Goal: Task Accomplishment & Management: Complete application form

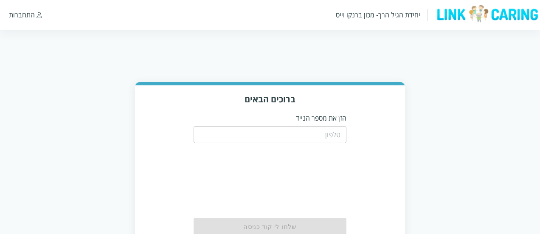
drag, startPoint x: 0, startPoint y: 0, endPoint x: 176, endPoint y: 46, distance: 181.6
click at [176, 46] on html "יחידת הגיל הרך- מכון ברנקו וייס התחברות ברוכים הבאים הזן את מספר הנייד ​ שלחו ל…" at bounding box center [270, 138] width 540 height 277
drag, startPoint x: 48, startPoint y: 2, endPoint x: 230, endPoint y: 71, distance: 194.6
click at [230, 71] on html "יחידת הגיל הרך- מכון ברנקו וייס התחברות ברוכים הבאים הזן את מספר הנייד ​ שלחו ל…" at bounding box center [270, 138] width 540 height 277
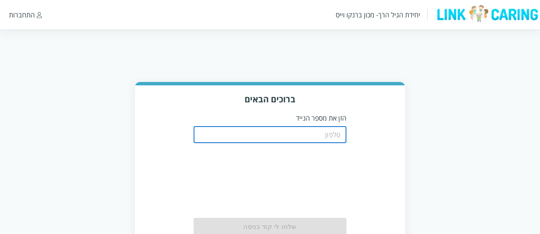
click at [229, 139] on input "tel" at bounding box center [270, 134] width 153 height 17
paste input "0544499999"
type input "0544499999"
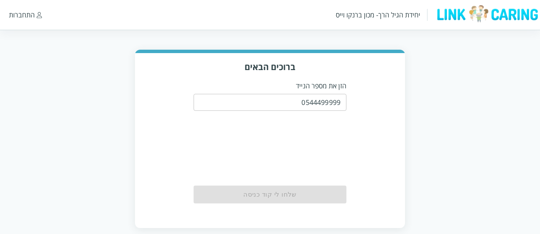
scroll to position [43, 0]
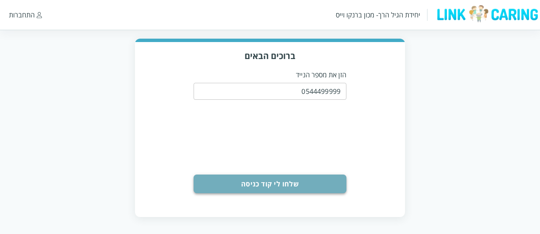
click at [320, 177] on button "שלחו לי קוד כניסה" at bounding box center [270, 183] width 153 height 19
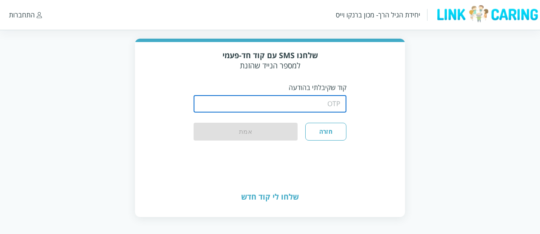
click at [345, 104] on input "string" at bounding box center [270, 103] width 153 height 17
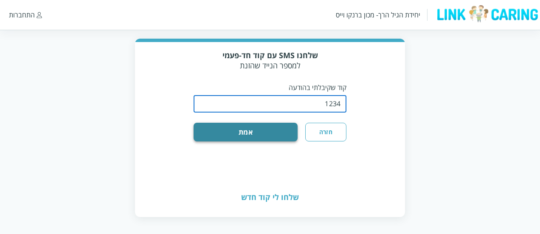
type input "1234"
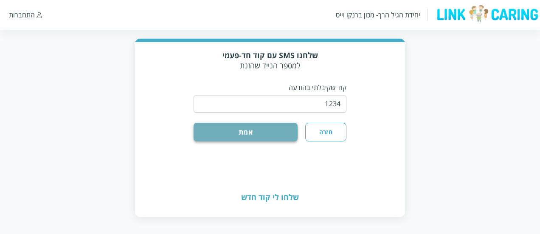
click at [284, 131] on button "אמת" at bounding box center [246, 132] width 104 height 19
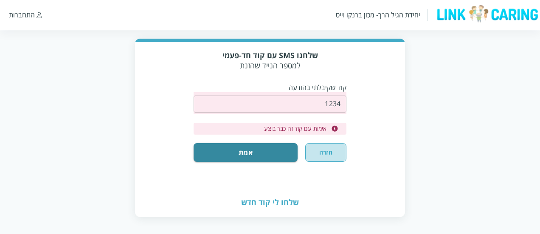
click at [318, 157] on button "חזרה" at bounding box center [325, 152] width 41 height 19
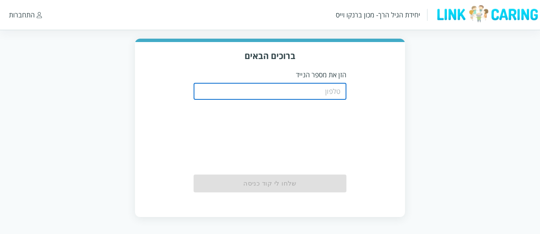
click at [315, 98] on input "tel" at bounding box center [270, 91] width 153 height 17
type input "0544499999"
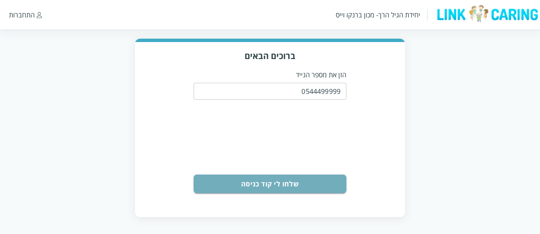
click at [295, 174] on button "שלחו לי קוד כניסה" at bounding box center [270, 183] width 153 height 19
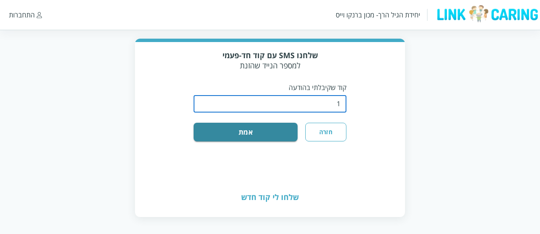
click at [289, 109] on input "string" at bounding box center [270, 103] width 153 height 17
type input "1234"
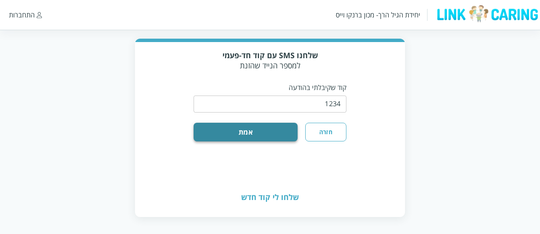
click at [260, 140] on div "שלחנו SMS עם קוד חד-פעמי למספר הנייד שהזנת קוד שקיבלתי בהודעה ​ חזרה אמת" at bounding box center [270, 109] width 270 height 135
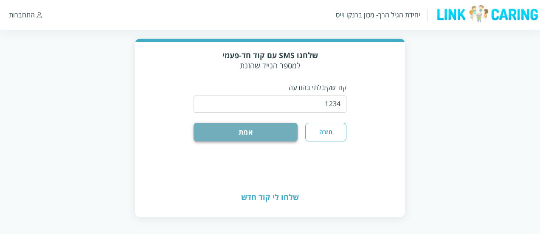
click at [260, 140] on button "אמת" at bounding box center [246, 132] width 104 height 19
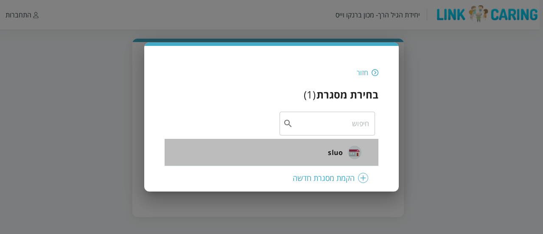
click at [334, 154] on span "sluo" at bounding box center [335, 152] width 15 height 10
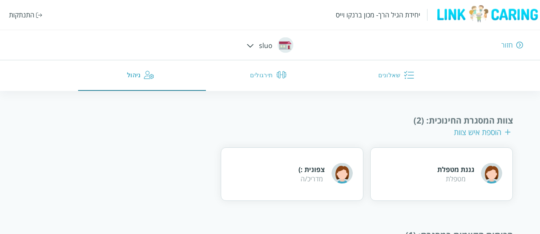
scroll to position [111, 0]
click at [250, 43] on div at bounding box center [250, 44] width 7 height 9
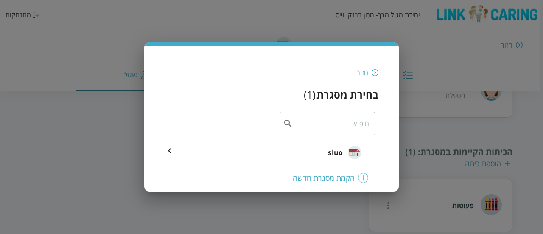
click at [250, 43] on div "חזור בחירת מסגרת ( 1 ) ​ sluo הקמת מסגרת חדשה" at bounding box center [271, 116] width 255 height 149
click at [248, 31] on div "חזור בחירת מסגרת ( 1 ) ​ sluo הקמת מסגרת חדשה" at bounding box center [271, 117] width 543 height 234
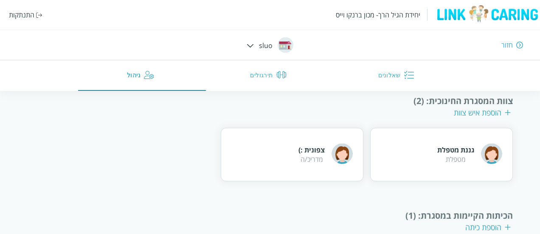
scroll to position [129, 0]
click at [496, 115] on div "הוספת איש צוות" at bounding box center [482, 112] width 57 height 10
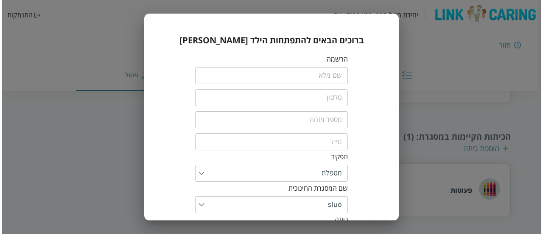
scroll to position [48, 0]
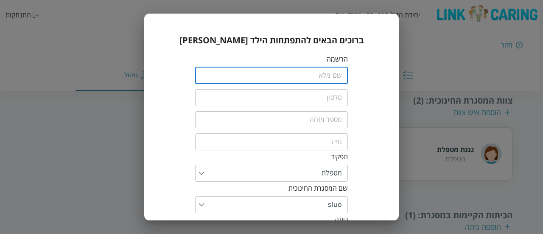
click at [334, 68] on input "fullName" at bounding box center [271, 75] width 153 height 17
type input "ד"
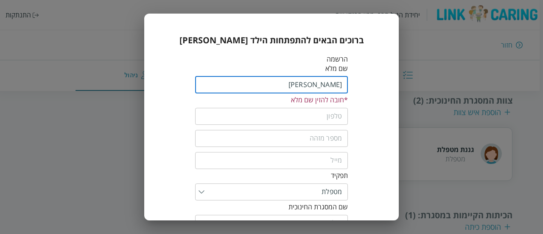
type input "רוני"
click at [311, 115] on input "tel" at bounding box center [271, 116] width 153 height 17
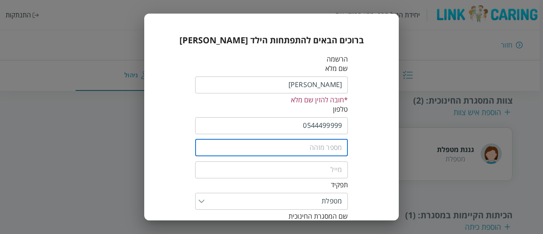
click at [299, 146] on input "text" at bounding box center [271, 147] width 153 height 17
click at [304, 132] on input "0544499999" at bounding box center [271, 125] width 153 height 17
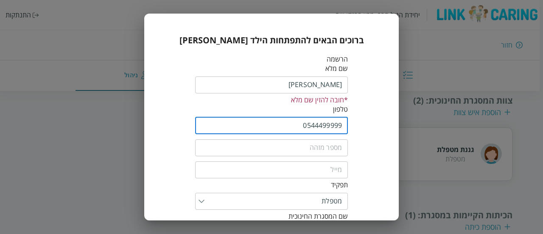
click at [304, 132] on input "0544499999" at bounding box center [271, 125] width 153 height 17
type input "0544499998"
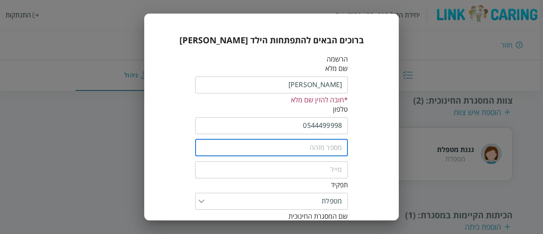
click at [336, 144] on input "text" at bounding box center [271, 147] width 153 height 17
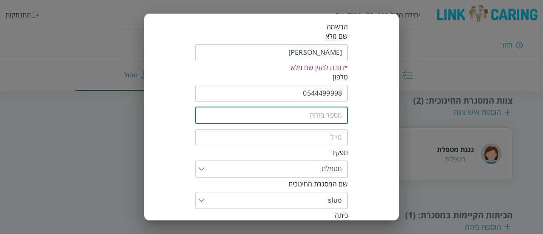
scroll to position [58, 0]
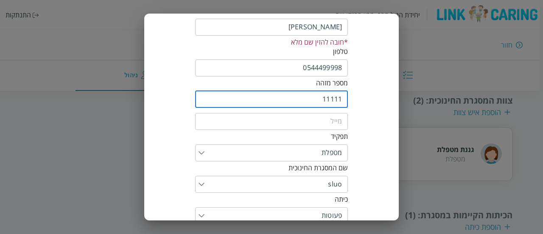
type input "11111"
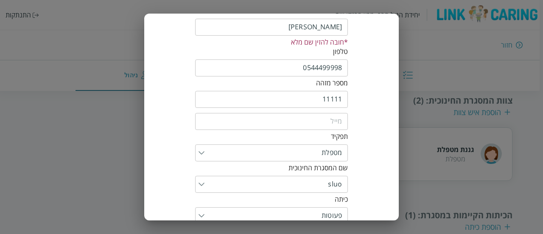
click at [334, 133] on div "תפקיד" at bounding box center [271, 136] width 153 height 9
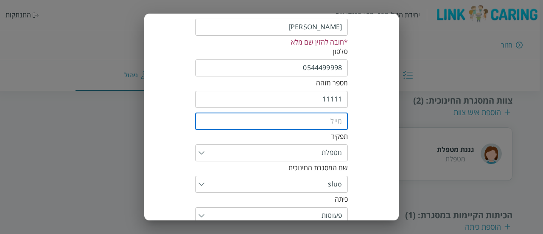
click at [331, 126] on input "email" at bounding box center [271, 121] width 153 height 17
drag, startPoint x: 322, startPoint y: 117, endPoint x: 339, endPoint y: 121, distance: 17.4
click at [339, 121] on input "email" at bounding box center [271, 121] width 153 height 17
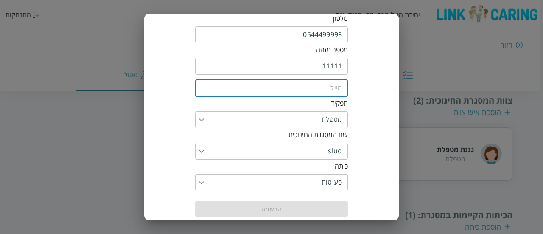
scroll to position [102, 0]
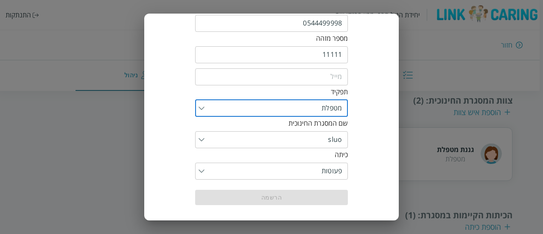
click at [337, 115] on input "list" at bounding box center [273, 108] width 137 height 17
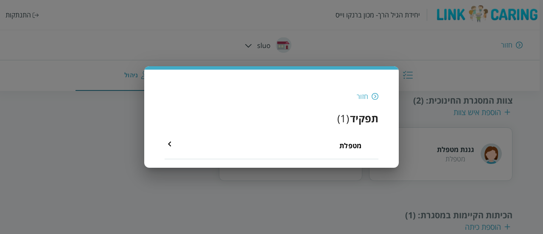
scroll to position [0, 0]
click at [344, 138] on li "מטפלת" at bounding box center [272, 145] width 214 height 27
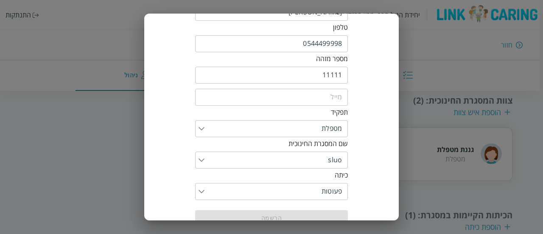
scroll to position [110, 0]
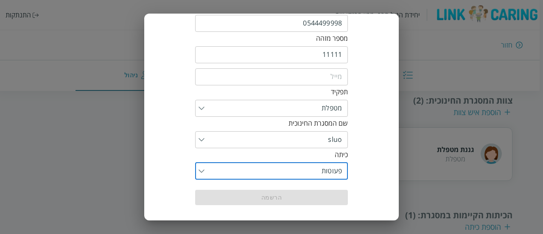
click at [331, 174] on input "list" at bounding box center [273, 171] width 137 height 17
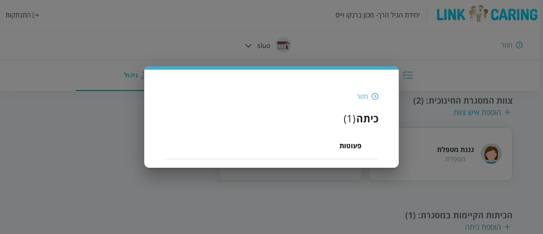
click at [345, 141] on span "פעוטות" at bounding box center [350, 145] width 22 height 10
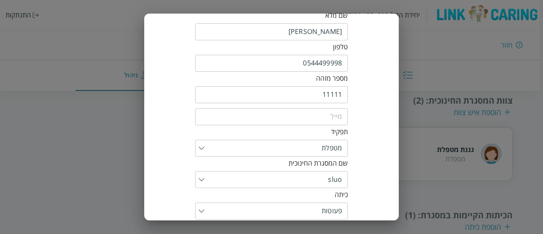
scroll to position [110, 0]
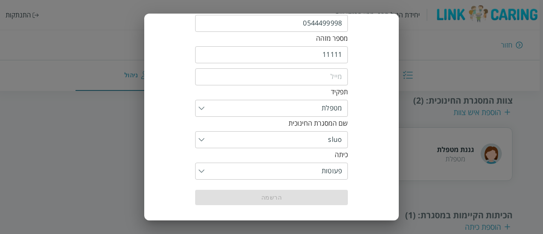
click at [323, 75] on input "email" at bounding box center [271, 76] width 153 height 17
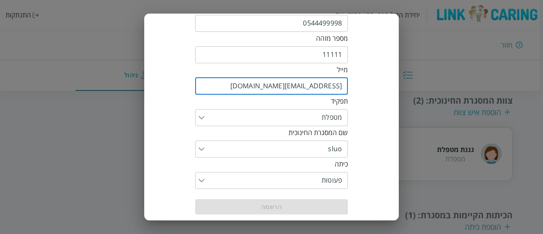
click at [303, 84] on input "ronim1234@gmail.com" at bounding box center [271, 86] width 153 height 17
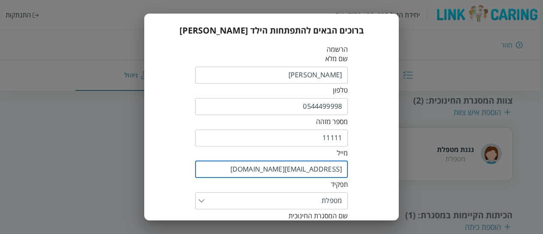
scroll to position [25, 0]
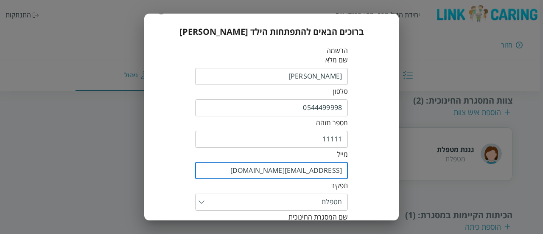
type input "[EMAIL_ADDRESS][DOMAIN_NAME]"
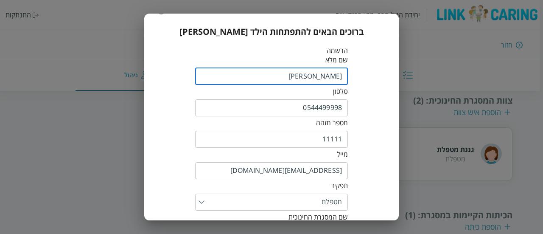
click at [303, 84] on input "fullName" at bounding box center [271, 76] width 153 height 17
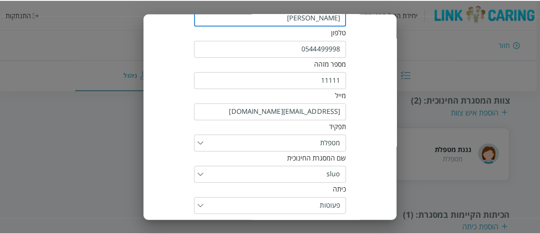
scroll to position [121, 0]
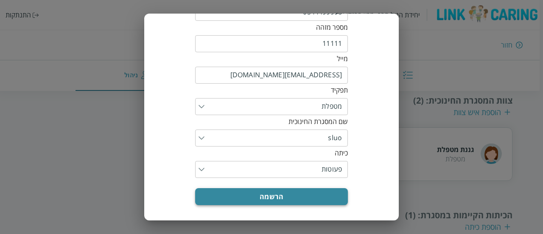
type input "[PERSON_NAME]"
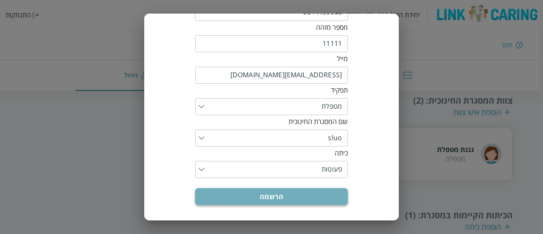
click at [303, 200] on button "הרשמה" at bounding box center [271, 196] width 153 height 17
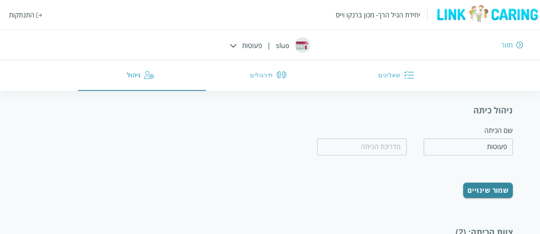
scroll to position [1, 0]
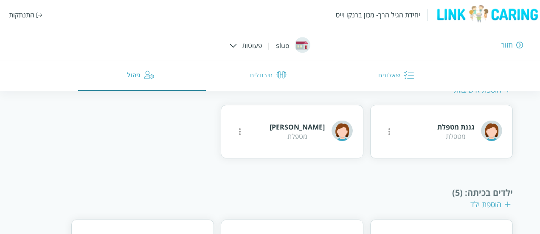
scroll to position [190, 0]
click at [307, 144] on div "[PERSON_NAME] מטפלת" at bounding box center [292, 131] width 143 height 53
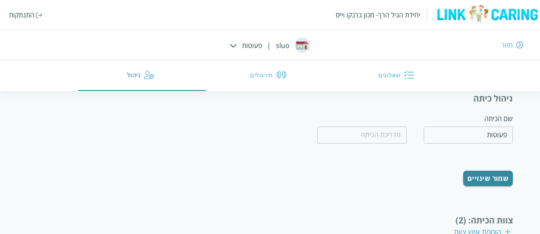
scroll to position [0, 0]
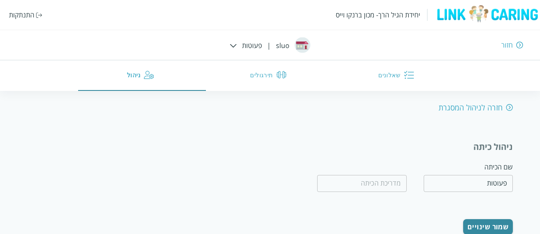
click at [482, 105] on div "חזרה לניהול המסגרת" at bounding box center [475, 107] width 74 height 10
type input "sluo"
type input "kjh jkjh"
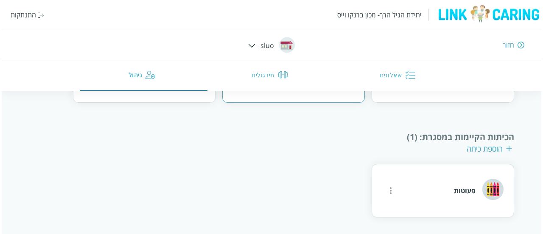
scroll to position [191, 0]
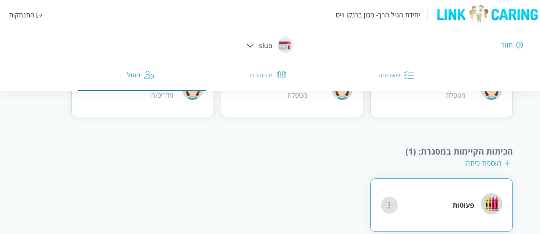
click at [391, 207] on icon "more" at bounding box center [389, 205] width 10 height 10
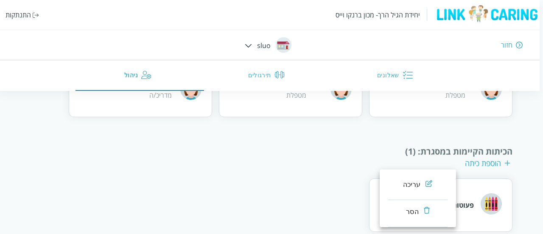
click at [402, 185] on li "עריכה" at bounding box center [417, 186] width 59 height 27
type input "פעוטות"
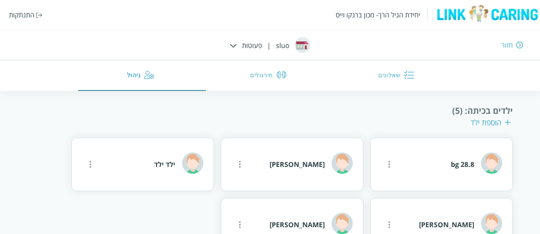
scroll to position [272, 0]
click at [485, 122] on div "הוספת ילד" at bounding box center [490, 122] width 40 height 10
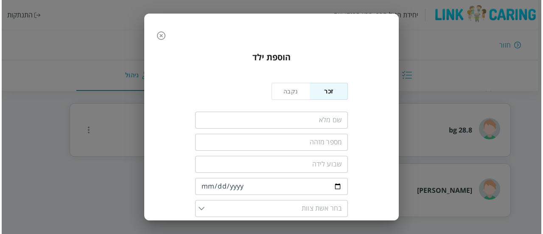
scroll to position [151, 0]
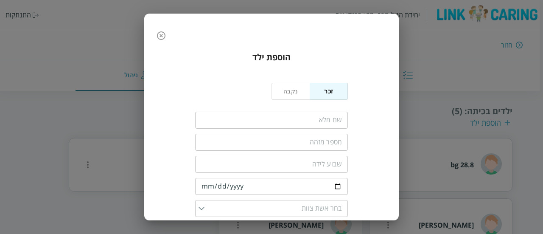
click at [323, 123] on input "fullName" at bounding box center [271, 120] width 153 height 17
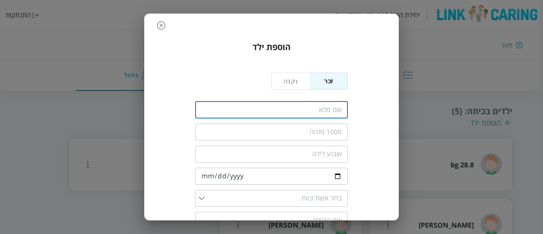
scroll to position [11, 0]
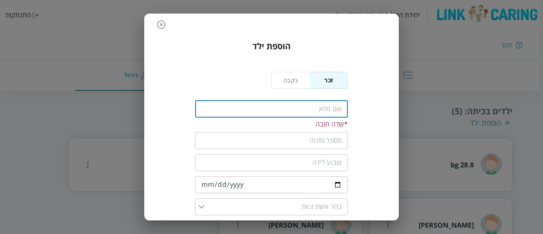
click at [292, 114] on input "fullName" at bounding box center [271, 109] width 153 height 17
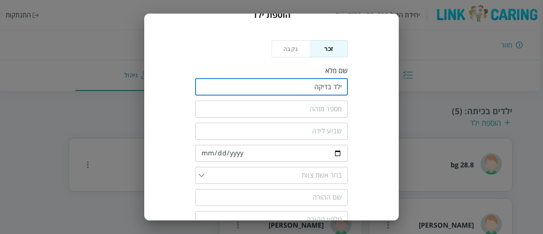
scroll to position [46, 0]
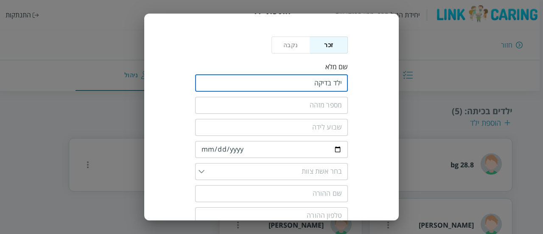
type input "ילד בדיקה"
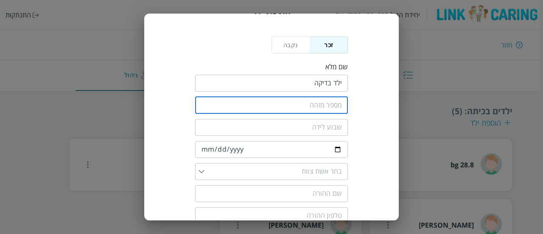
click at [292, 106] on input "text" at bounding box center [271, 105] width 153 height 17
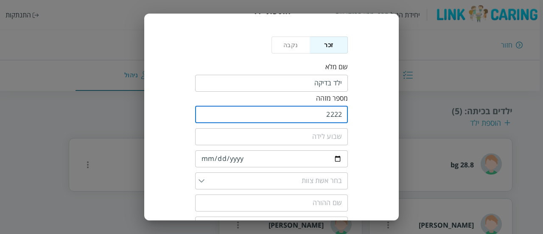
type input "2222"
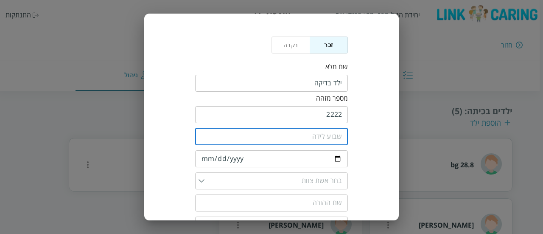
click at [307, 137] on input "number" at bounding box center [271, 136] width 153 height 17
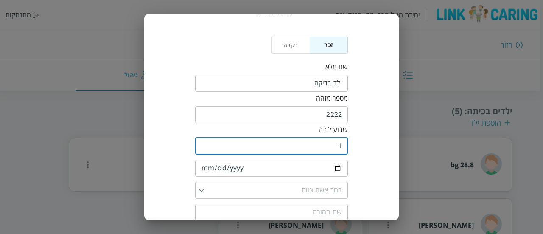
click at [208, 137] on input "1" at bounding box center [271, 145] width 153 height 17
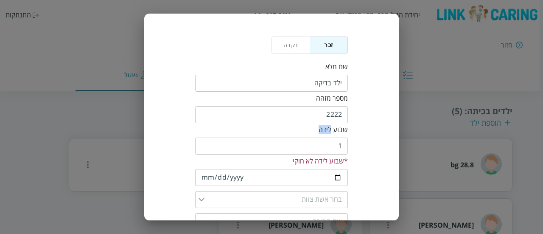
click at [208, 134] on div "שבוע לידה 1 ​ * שבוע לידה לא חוקי" at bounding box center [271, 145] width 153 height 41
click at [206, 145] on input "2" at bounding box center [271, 145] width 153 height 17
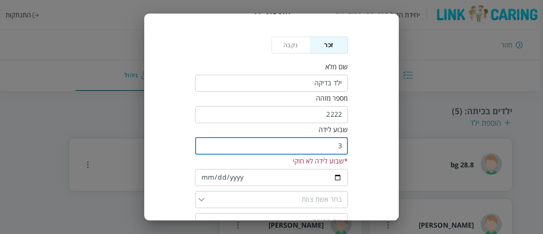
type input "3"
click at [206, 145] on input "3" at bounding box center [271, 145] width 153 height 17
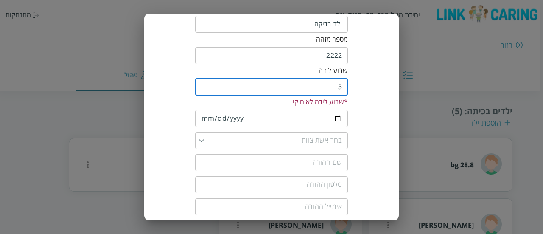
scroll to position [109, 0]
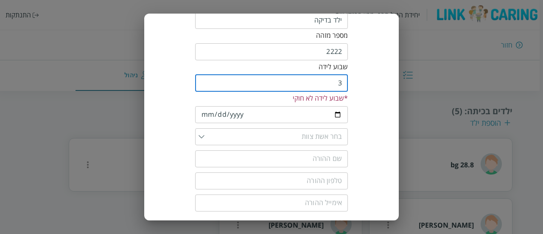
drag, startPoint x: 271, startPoint y: 81, endPoint x: 384, endPoint y: 89, distance: 114.0
click at [384, 89] on div "הוספת ילד נקבה זכר שם מלא ​ מספר מזהה 2222 ​ שבוע לידה 3 ​ * שבוע לידה לא חוקי …" at bounding box center [272, 89] width 238 height 309
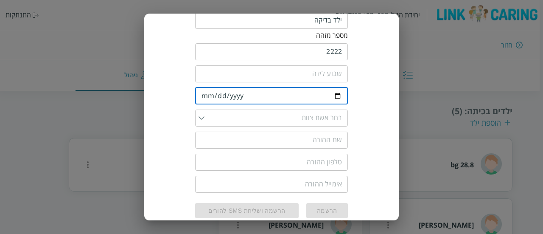
click at [323, 104] on input "date" at bounding box center [271, 95] width 153 height 17
click at [307, 95] on input "date" at bounding box center [271, 95] width 153 height 17
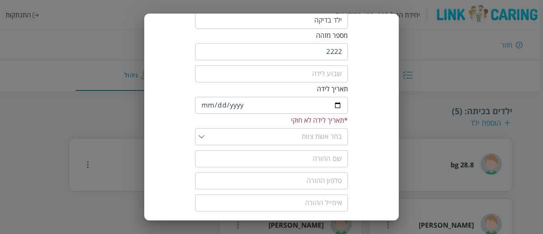
click at [320, 127] on div "​" at bounding box center [271, 136] width 153 height 22
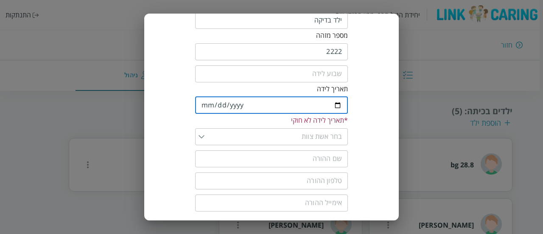
click at [342, 109] on input "2020-12-09" at bounding box center [271, 105] width 153 height 17
type input "2024-12-09"
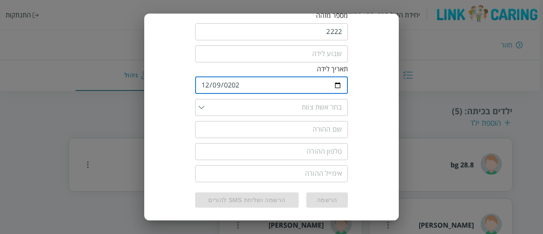
scroll to position [132, 0]
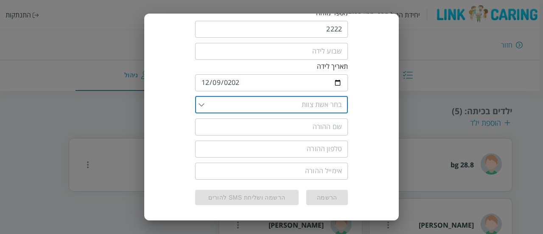
click at [342, 110] on input "list" at bounding box center [273, 104] width 137 height 17
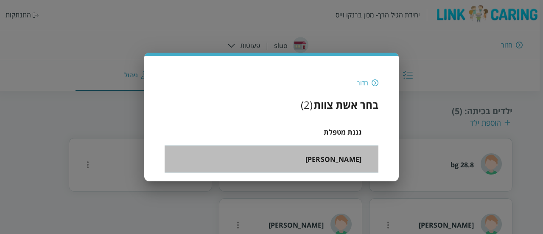
click at [347, 170] on li "[PERSON_NAME]" at bounding box center [272, 159] width 214 height 27
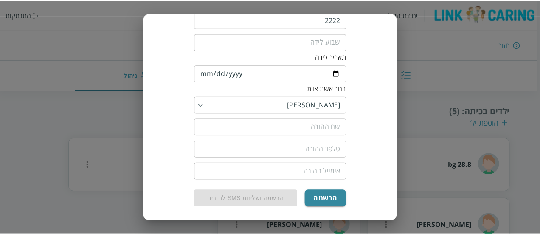
scroll to position [141, 0]
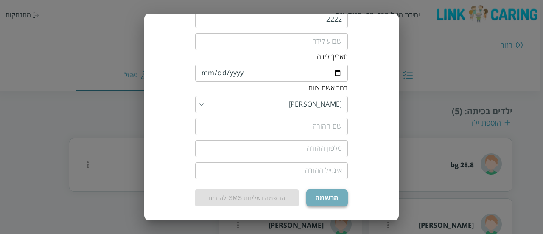
click at [327, 199] on button "הרשמה" at bounding box center [327, 197] width 42 height 17
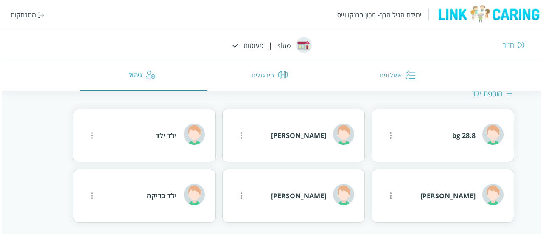
scroll to position [302, 0]
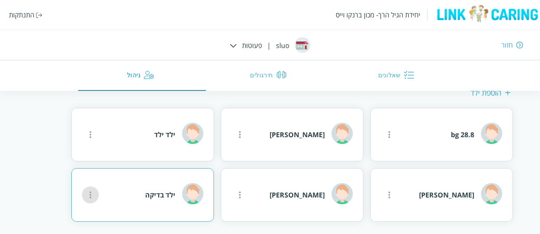
click at [384, 25] on icon "more" at bounding box center [389, 20] width 10 height 10
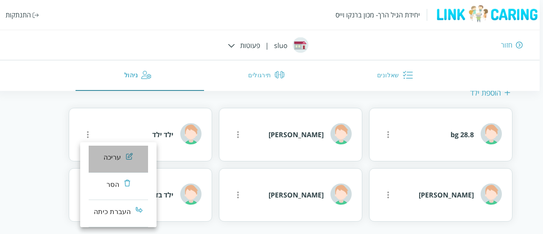
click at [109, 162] on div "עריכה" at bounding box center [113, 157] width 18 height 10
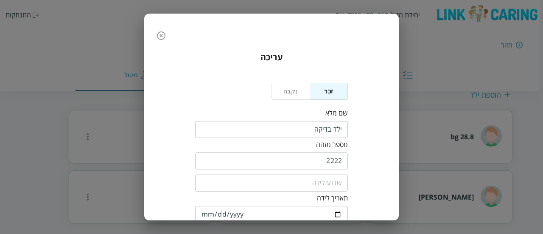
scroll to position [154, 0]
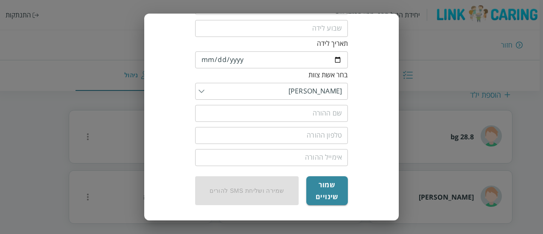
click at [60, 125] on div "עריכה נקבה זכר שם מלא ​ מספר מזהה 2222 ​ ​ תאריך לידה 2024-12-09 ​ בחר אשת צוות…" at bounding box center [271, 117] width 543 height 234
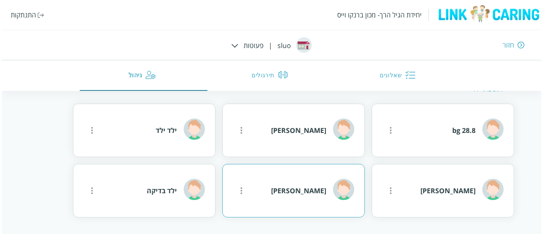
scroll to position [292, 0]
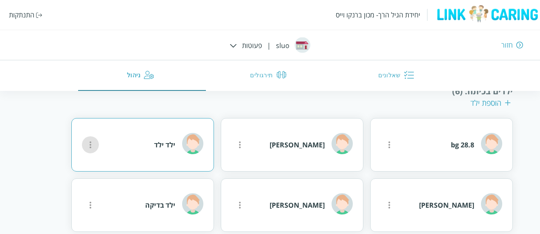
click at [384, 35] on icon "more" at bounding box center [389, 30] width 10 height 10
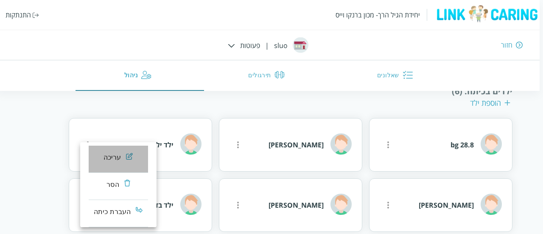
click at [121, 165] on li "עריכה" at bounding box center [118, 159] width 59 height 27
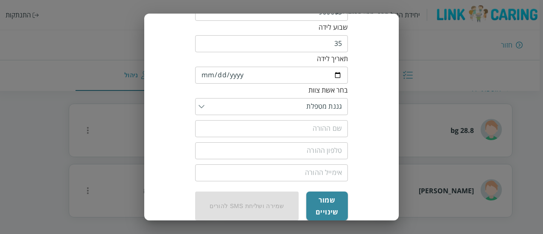
scroll to position [148, 0]
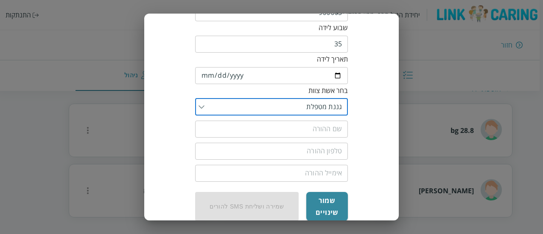
click at [317, 107] on input "list" at bounding box center [273, 106] width 137 height 17
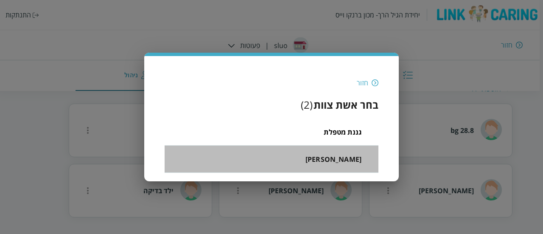
click at [348, 158] on span "[PERSON_NAME]" at bounding box center [334, 159] width 56 height 10
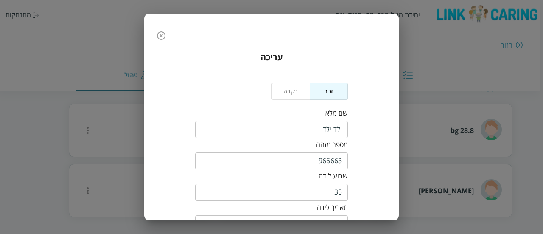
scroll to position [164, 0]
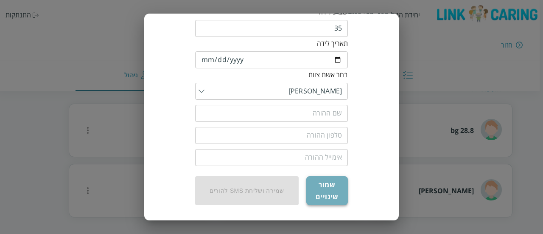
click at [327, 185] on button "שמור שינויים" at bounding box center [327, 190] width 42 height 29
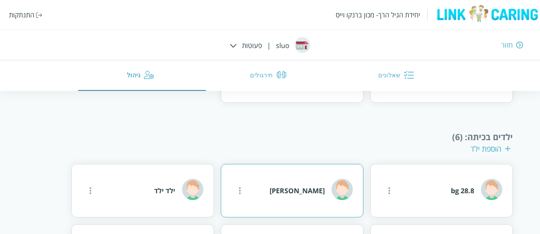
scroll to position [306, 0]
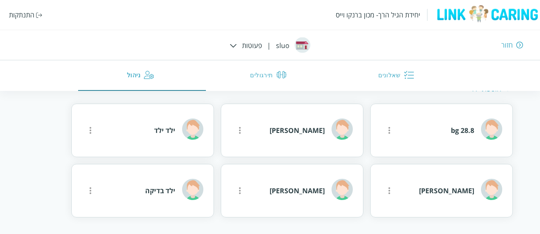
click at [509, 46] on div "חזור" at bounding box center [506, 44] width 11 height 9
click at [509, 45] on div "חזור" at bounding box center [506, 44] width 11 height 9
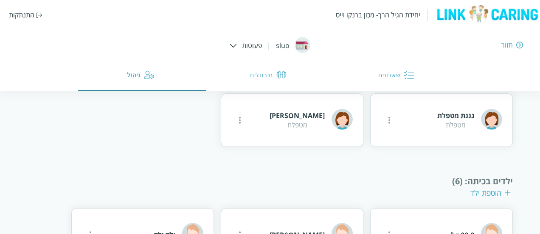
scroll to position [202, 0]
click at [508, 42] on div "חזור" at bounding box center [506, 44] width 11 height 9
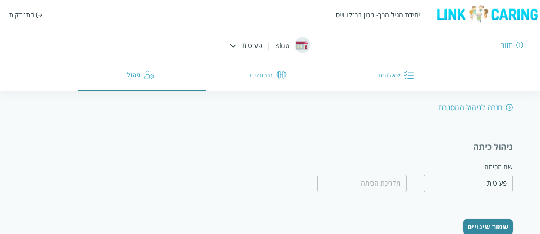
click at [501, 106] on div "חזרה לניהול המסגרת" at bounding box center [475, 107] width 74 height 10
type input "sluo"
type input "kjh jkjh"
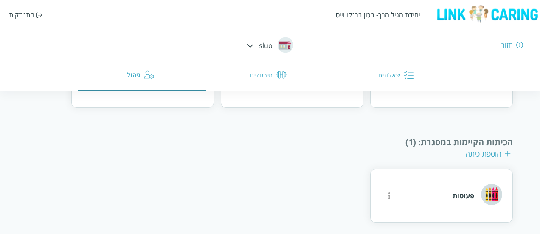
scroll to position [203, 0]
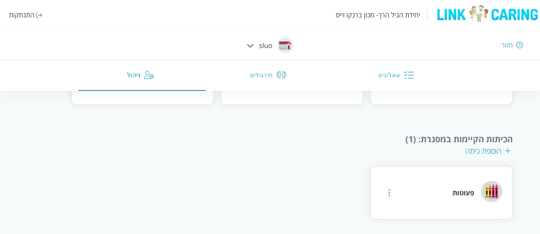
click at [484, 150] on div "הוספת כיתה" at bounding box center [487, 151] width 45 height 10
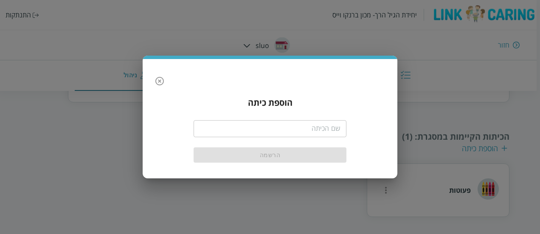
scroll to position [124, 0]
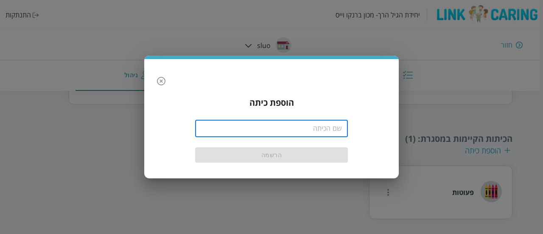
click at [334, 129] on input "text" at bounding box center [271, 128] width 153 height 17
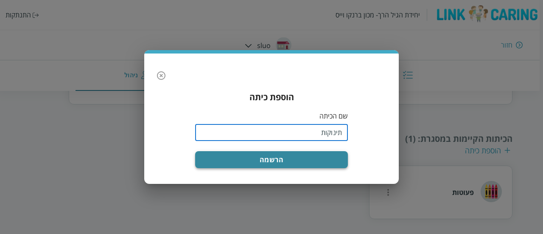
type input "תינוקות"
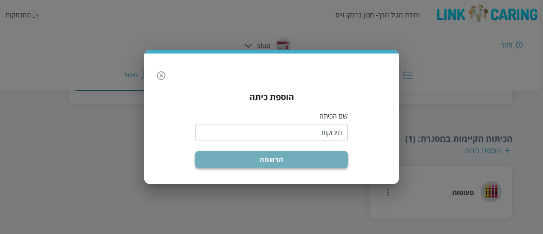
click at [335, 163] on button "הרשמה" at bounding box center [271, 159] width 153 height 17
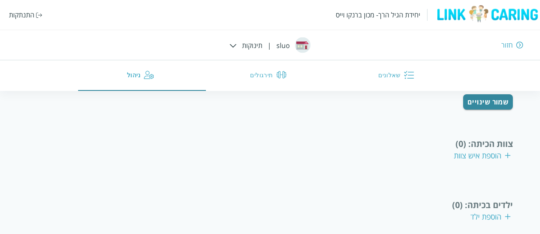
scroll to position [109, 0]
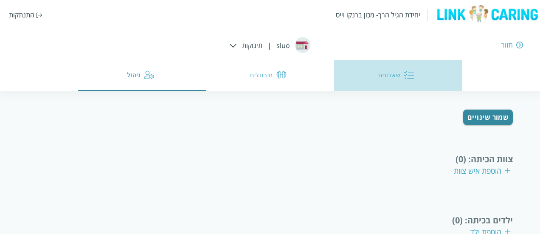
click at [384, 82] on button "שאלונים" at bounding box center [398, 75] width 128 height 31
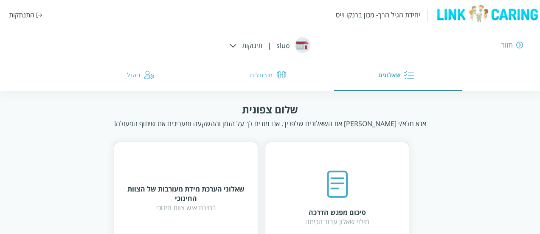
scroll to position [0, 0]
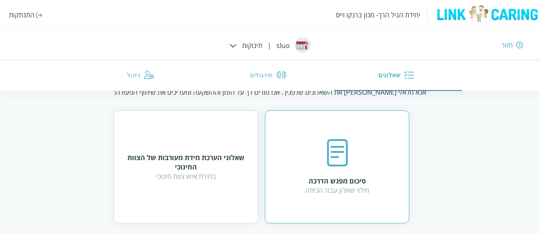
scroll to position [37, 0]
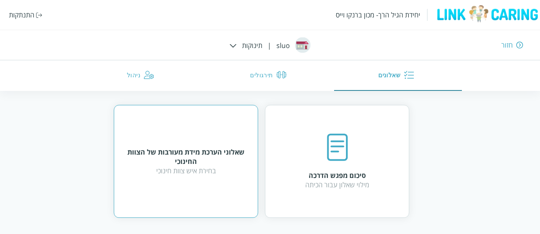
click at [203, 167] on div "בחירת איש צוות חינוכי" at bounding box center [185, 170] width 123 height 9
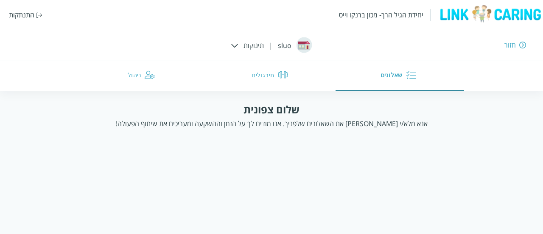
click at [235, 47] on img at bounding box center [234, 46] width 7 height 4
click at [284, 47] on div "חזור" at bounding box center [394, 44] width 266 height 9
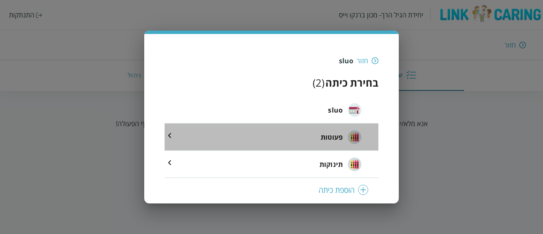
click at [331, 139] on span "פעוטות" at bounding box center [332, 137] width 22 height 10
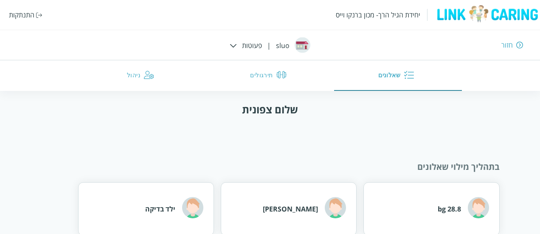
click at [387, 74] on button "שאלונים" at bounding box center [398, 75] width 128 height 31
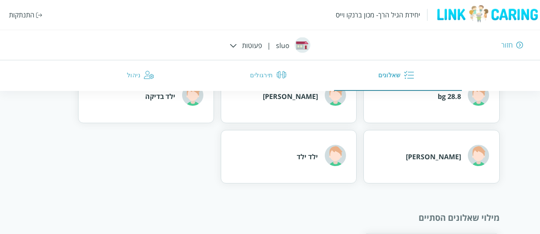
scroll to position [113, 0]
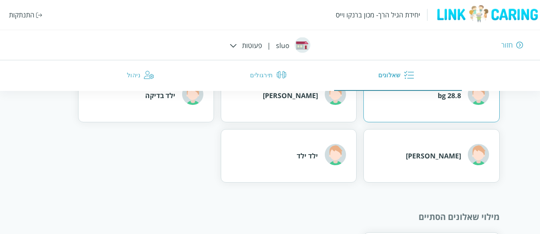
click at [424, 105] on div "28.8 bg" at bounding box center [431, 95] width 136 height 53
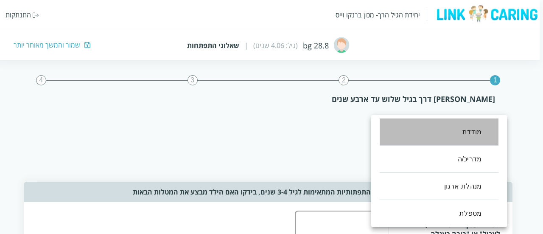
click at [471, 131] on li "מודדת" at bounding box center [439, 131] width 119 height 27
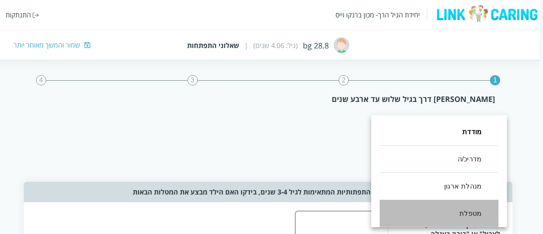
click at [446, 218] on li "מטפלת" at bounding box center [439, 213] width 119 height 27
type input ",12,100"
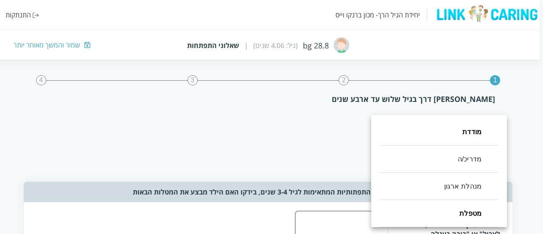
click at [281, 165] on div at bounding box center [271, 117] width 543 height 234
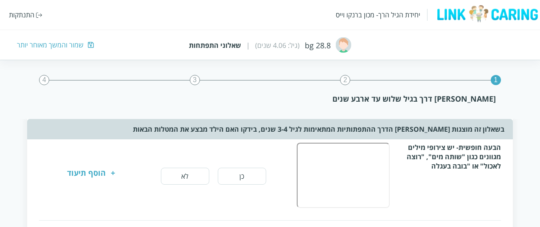
scroll to position [69, 0]
click at [85, 174] on div "הוסף תיעוד" at bounding box center [86, 175] width 39 height 17
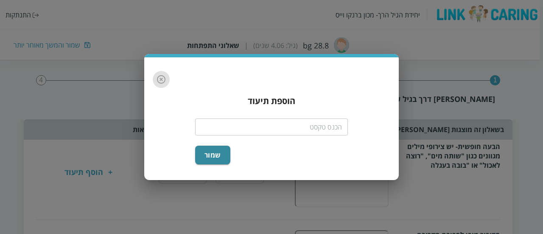
click at [162, 79] on icon "button" at bounding box center [161, 79] width 10 height 10
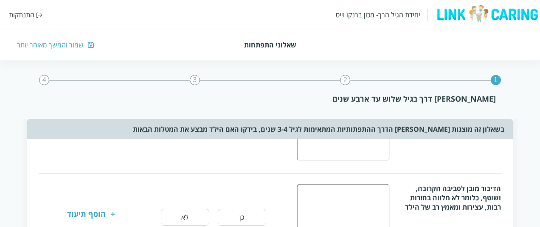
scroll to position [99, 0]
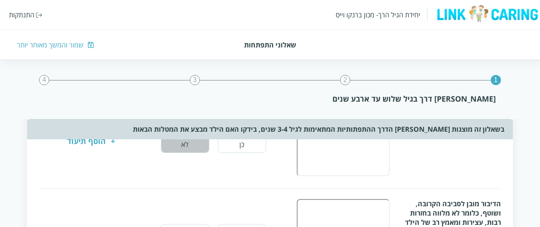
click at [190, 147] on button "לא" at bounding box center [185, 144] width 48 height 17
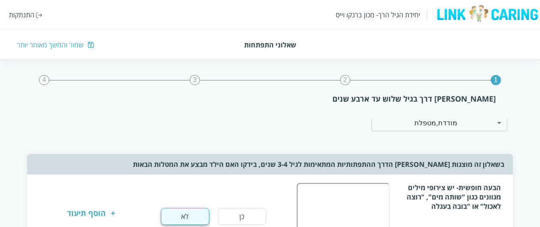
scroll to position [10, 0]
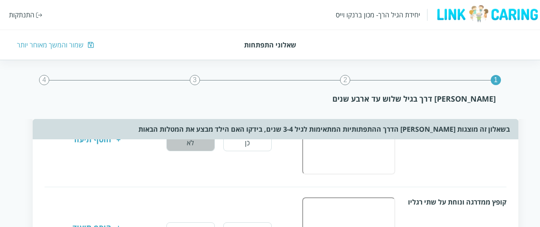
click at [190, 147] on button "לא" at bounding box center [190, 143] width 48 height 17
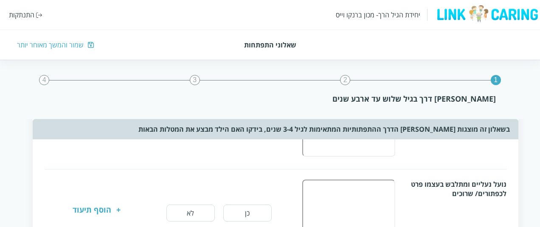
scroll to position [277, -5]
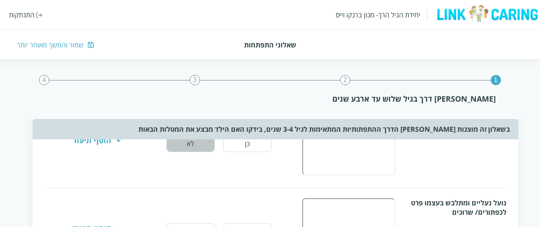
click at [191, 142] on button "לא" at bounding box center [190, 143] width 48 height 17
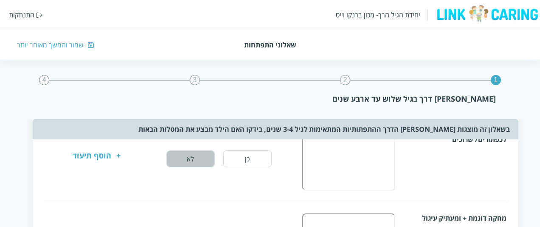
click at [194, 153] on button "לא" at bounding box center [190, 159] width 48 height 17
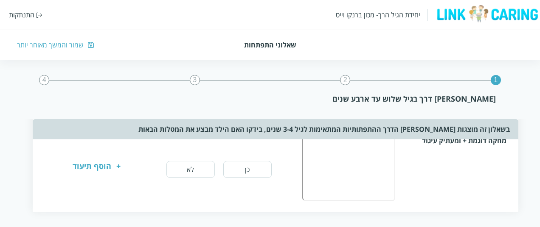
scroll to position [430, -5]
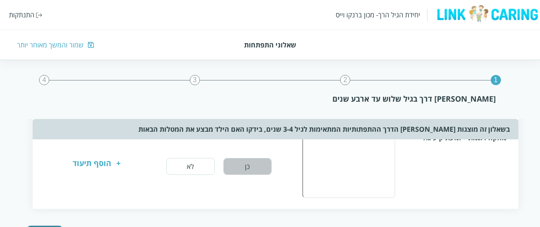
click at [234, 165] on button "כן" at bounding box center [247, 166] width 48 height 17
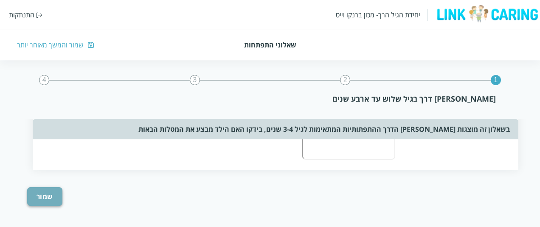
click at [48, 188] on button "שמור" at bounding box center [44, 197] width 35 height 19
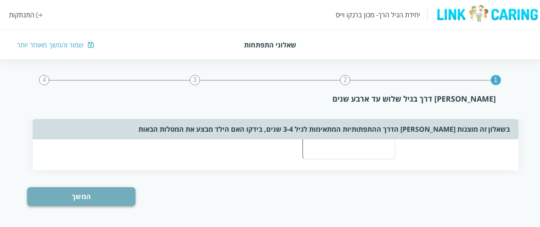
click at [118, 188] on button "המשך" at bounding box center [81, 197] width 108 height 19
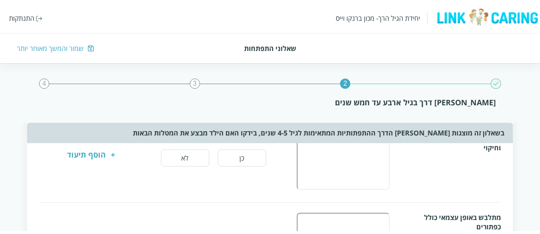
scroll to position [0, 0]
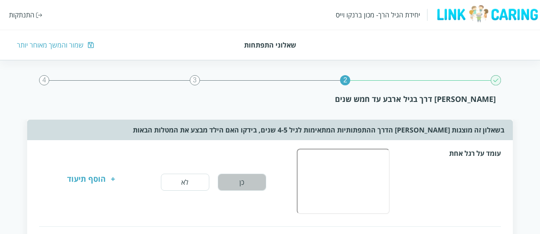
click at [231, 182] on button "כן" at bounding box center [242, 182] width 48 height 17
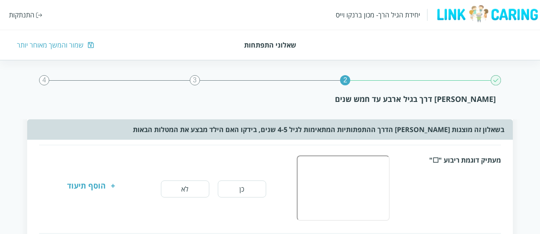
scroll to position [82, 0]
click at [243, 189] on button "כן" at bounding box center [242, 188] width 48 height 17
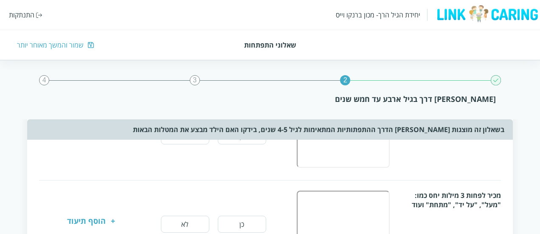
scroll to position [204, 0]
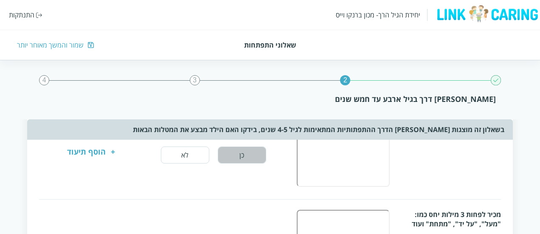
click at [247, 151] on button "כן" at bounding box center [242, 154] width 48 height 17
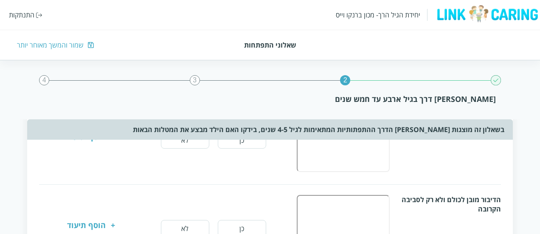
scroll to position [302, 0]
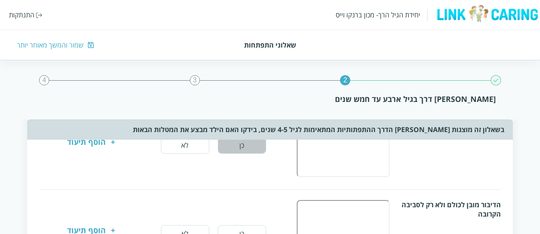
click at [245, 147] on button "כן" at bounding box center [242, 145] width 48 height 17
click at [248, 225] on button "כן" at bounding box center [242, 233] width 48 height 17
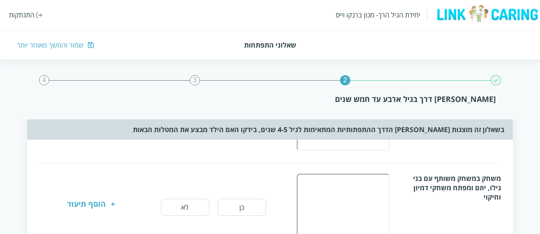
scroll to position [437, 0]
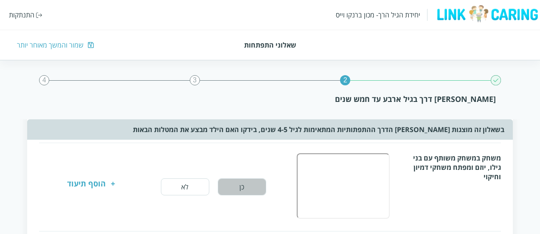
click at [247, 192] on button "כן" at bounding box center [242, 186] width 48 height 17
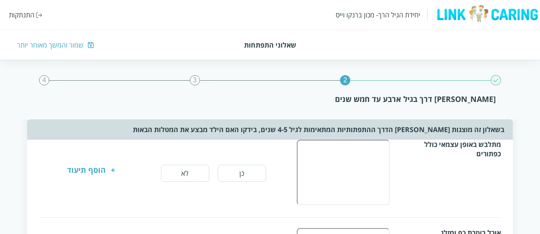
scroll to position [539, 0]
click at [242, 168] on button "כן" at bounding box center [242, 172] width 48 height 17
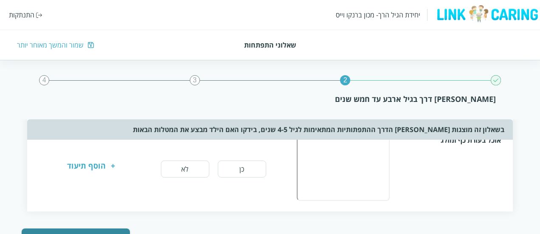
scroll to position [631, 0]
click at [242, 168] on button "כן" at bounding box center [242, 168] width 48 height 17
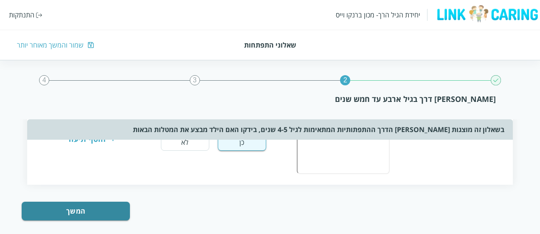
scroll to position [665, 0]
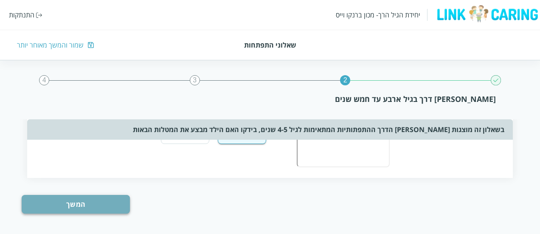
click at [125, 200] on button "המשך" at bounding box center [76, 204] width 108 height 19
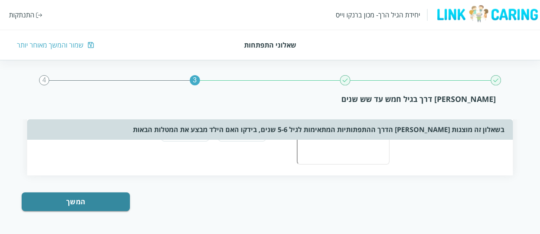
scroll to position [0, 0]
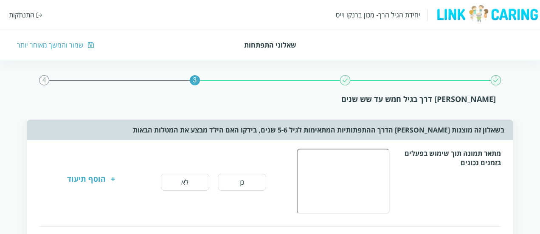
click at [247, 192] on div "מתאר תמונה תוך שימוש בפעלים בזמנים נכונים כן לא + הוסף תיעוד" at bounding box center [270, 182] width 462 height 67
click at [244, 181] on button "כן" at bounding box center [242, 182] width 48 height 17
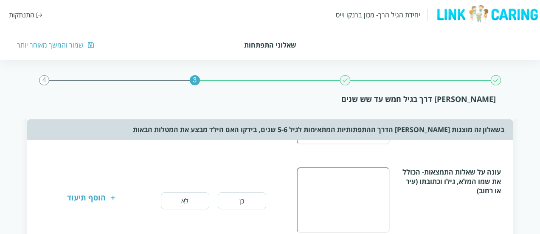
scroll to position [109, 0]
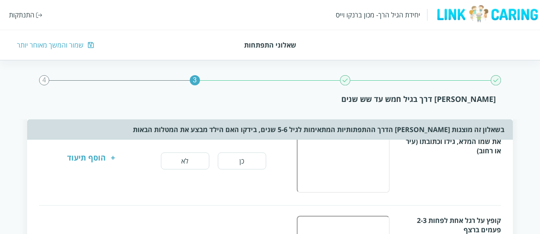
click at [185, 157] on button "לא" at bounding box center [185, 160] width 48 height 17
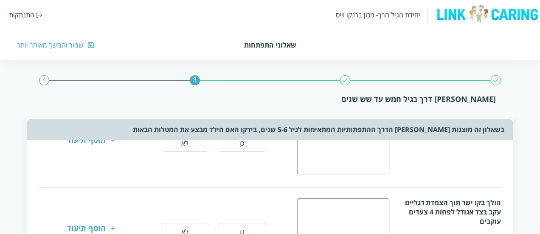
scroll to position [216, 0]
click at [188, 146] on button "לא" at bounding box center [185, 142] width 48 height 17
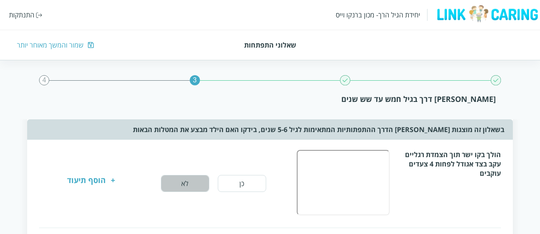
click at [188, 181] on button "לא" at bounding box center [185, 183] width 48 height 17
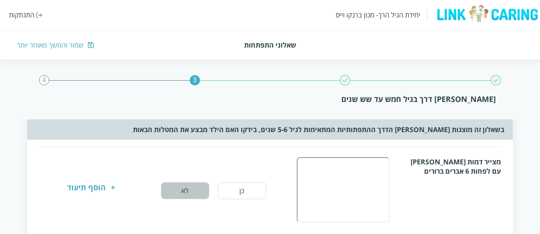
click at [188, 182] on button "לא" at bounding box center [185, 190] width 48 height 17
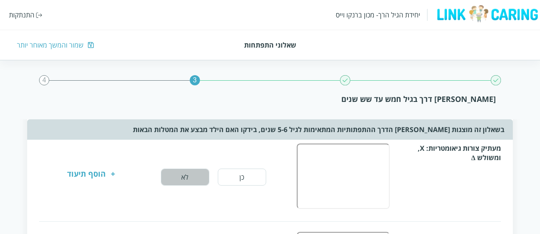
click at [188, 181] on button "לא" at bounding box center [185, 176] width 48 height 17
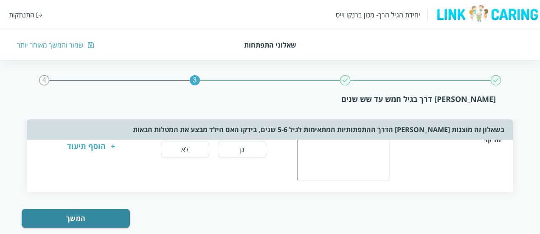
scroll to position [562, 0]
click at [182, 151] on button "לא" at bounding box center [185, 149] width 48 height 17
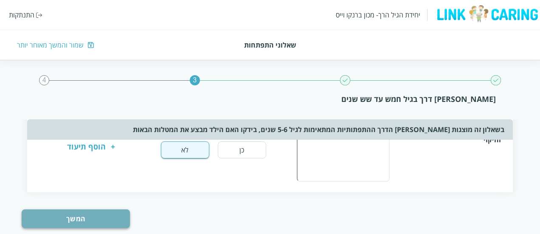
click at [102, 213] on button "המשך" at bounding box center [76, 218] width 108 height 19
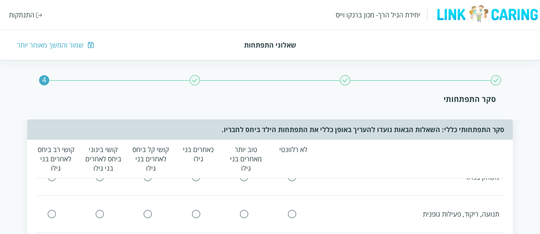
scroll to position [0, 0]
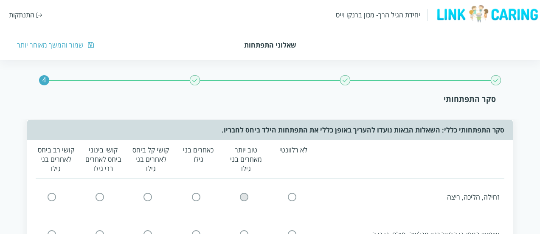
click at [247, 197] on input "radio" at bounding box center [244, 197] width 8 height 9
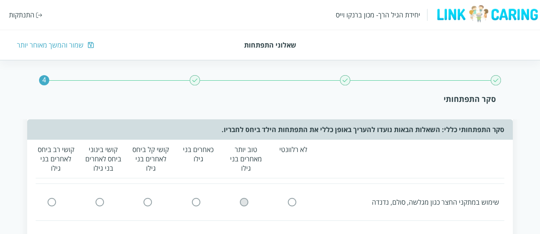
click at [247, 197] on input "radio" at bounding box center [244, 201] width 8 height 9
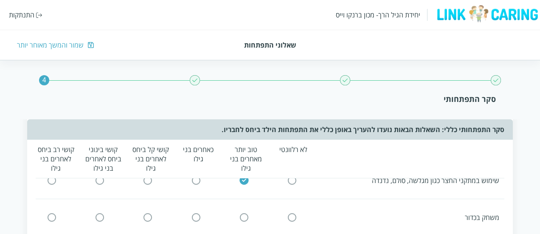
scroll to position [55, 0]
click at [195, 212] on input "radio" at bounding box center [196, 216] width 8 height 9
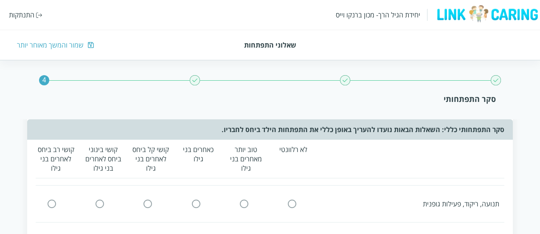
scroll to position [105, 0]
click at [194, 202] on input "radio" at bounding box center [196, 203] width 8 height 9
click at [203, 219] on button "לא" at bounding box center [215, 213] width 48 height 17
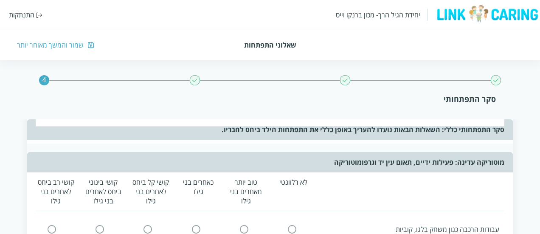
scroll to position [311, 0]
click at [194, 229] on input "radio" at bounding box center [196, 228] width 8 height 9
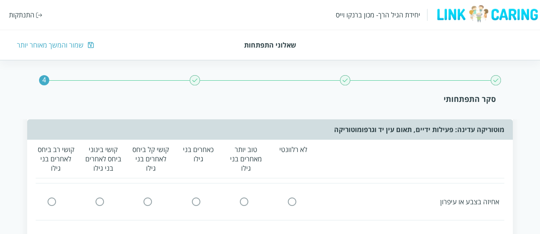
scroll to position [376, 0]
click at [194, 202] on input "radio" at bounding box center [196, 200] width 8 height 9
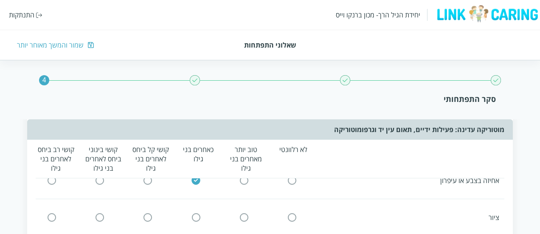
scroll to position [397, 0]
click at [198, 212] on icon at bounding box center [196, 217] width 10 height 10
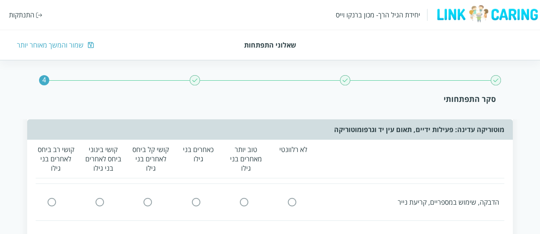
scroll to position [431, 0]
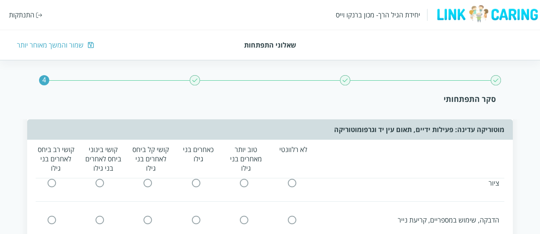
click at [194, 180] on input "radio" at bounding box center [196, 182] width 8 height 9
click at [200, 220] on icon at bounding box center [196, 220] width 10 height 10
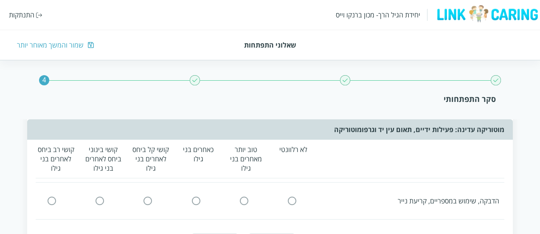
scroll to position [451, 0]
click at [195, 203] on input "radio" at bounding box center [196, 200] width 8 height 9
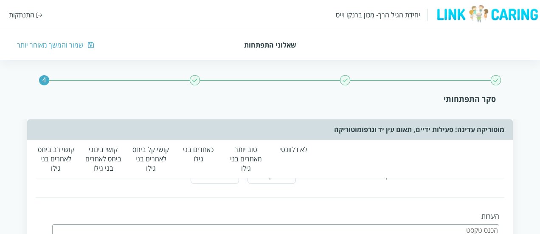
scroll to position [503, 0]
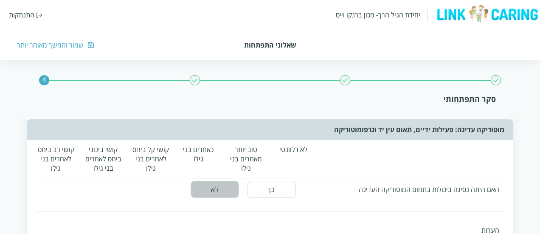
click at [228, 186] on button "לא" at bounding box center [215, 189] width 48 height 17
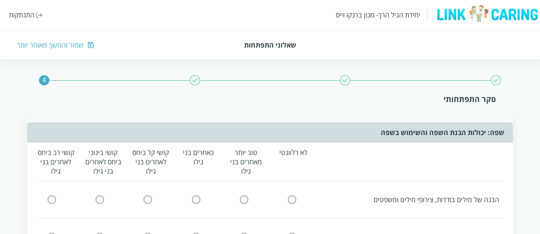
scroll to position [684, 0]
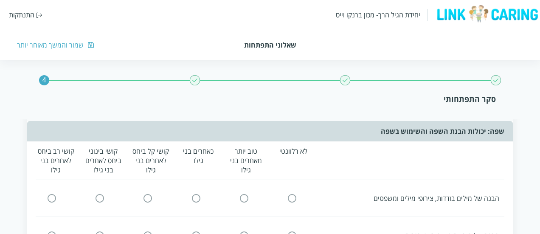
click at [292, 194] on input "radio" at bounding box center [292, 198] width 8 height 9
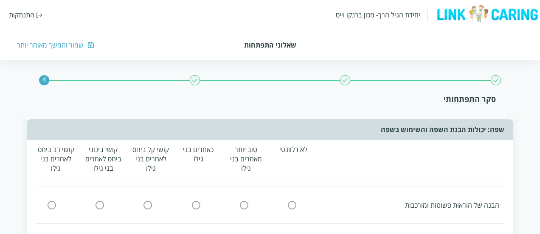
scroll to position [715, 0]
click at [244, 201] on input "radio" at bounding box center [244, 204] width 8 height 9
click at [194, 209] on input "radio" at bounding box center [196, 209] width 8 height 9
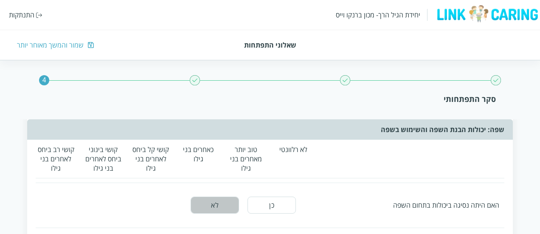
click at [224, 205] on button "לא" at bounding box center [215, 204] width 48 height 17
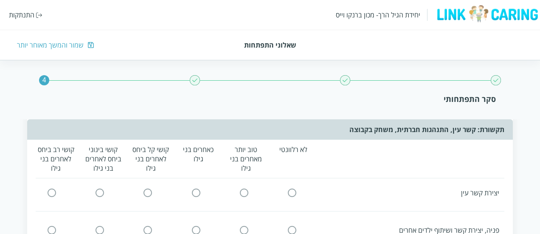
scroll to position [1035, 0]
click at [194, 190] on input "radio" at bounding box center [196, 190] width 8 height 9
click at [196, 223] on input "radio" at bounding box center [196, 227] width 8 height 9
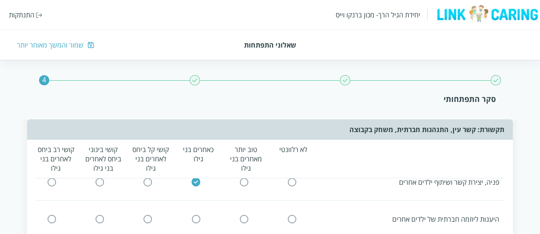
scroll to position [1083, 0]
click at [199, 212] on input "radio" at bounding box center [196, 216] width 8 height 9
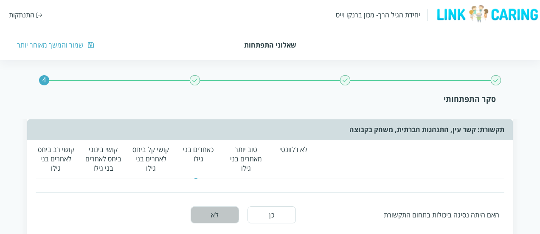
click at [199, 211] on button "לא" at bounding box center [215, 214] width 48 height 17
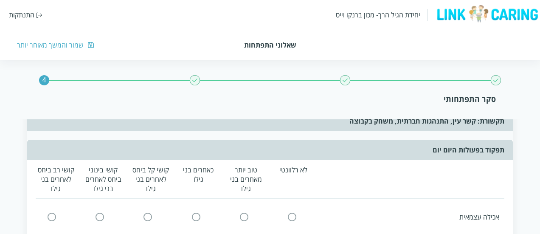
scroll to position [1352, 0]
click at [191, 214] on icon at bounding box center [196, 216] width 10 height 10
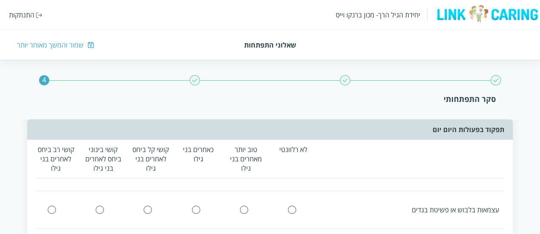
scroll to position [1377, 0]
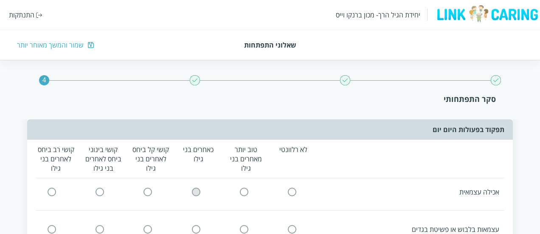
click at [195, 187] on icon at bounding box center [196, 192] width 10 height 10
click at [196, 188] on input "radio" at bounding box center [196, 192] width 8 height 9
click at [197, 225] on input "radio" at bounding box center [196, 228] width 8 height 9
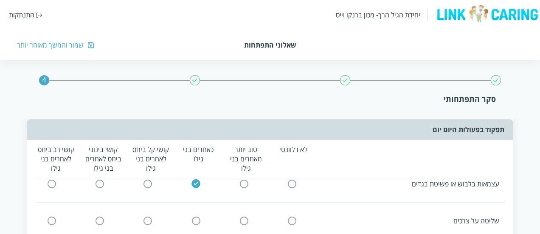
scroll to position [1429, 0]
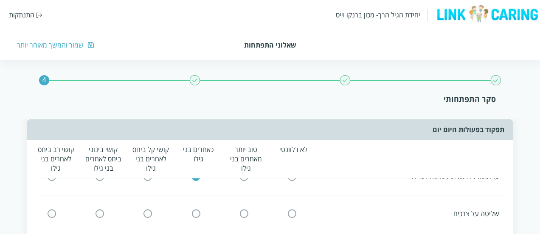
click at [196, 209] on input "radio" at bounding box center [196, 213] width 8 height 9
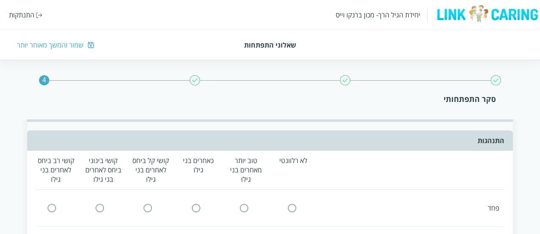
scroll to position [1621, 0]
click at [197, 204] on input "radio" at bounding box center [196, 208] width 8 height 9
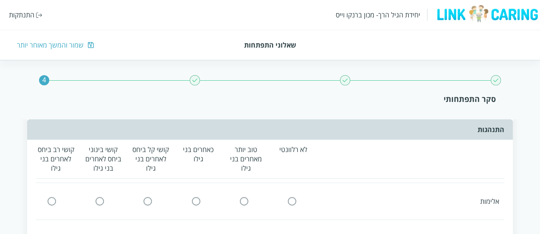
scroll to position [1668, 0]
click at [196, 194] on input "radio" at bounding box center [196, 198] width 8 height 9
click at [196, 199] on input "radio" at bounding box center [196, 203] width 8 height 9
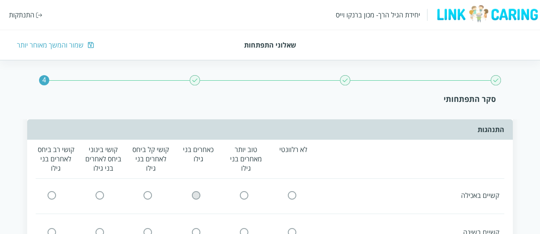
click at [196, 194] on icon at bounding box center [196, 195] width 10 height 10
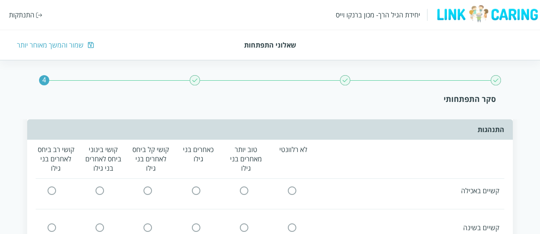
scroll to position [1748, 0]
click at [194, 188] on input "radio" at bounding box center [196, 192] width 8 height 9
click at [199, 226] on input "radio" at bounding box center [196, 229] width 8 height 9
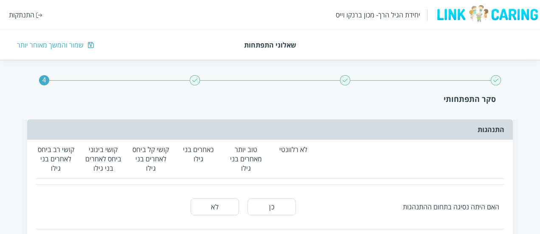
scroll to position [1812, 0]
click at [235, 205] on button "לא" at bounding box center [215, 206] width 48 height 17
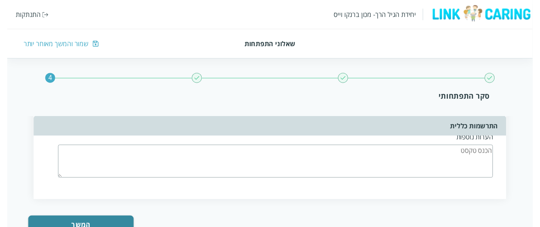
scroll to position [2157, 0]
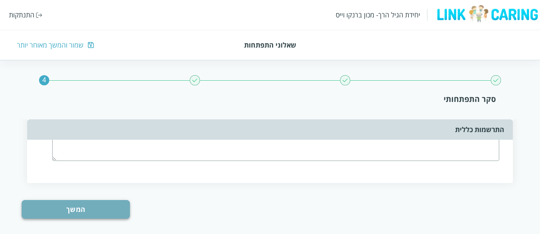
click at [93, 200] on button "המשך" at bounding box center [76, 209] width 108 height 19
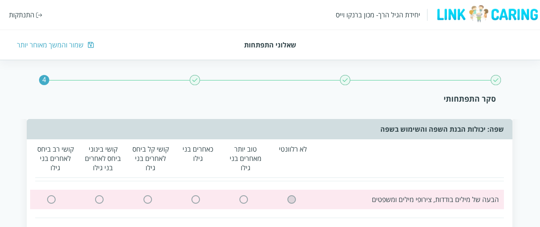
click at [289, 201] on input "radio" at bounding box center [292, 199] width 8 height 9
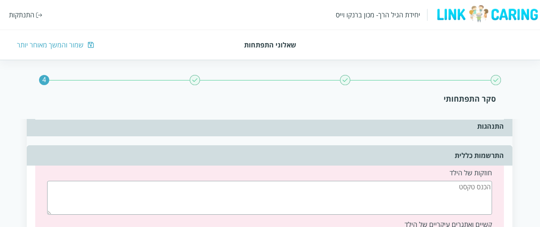
scroll to position [1987, 0]
click at [296, 191] on textarea at bounding box center [269, 198] width 445 height 34
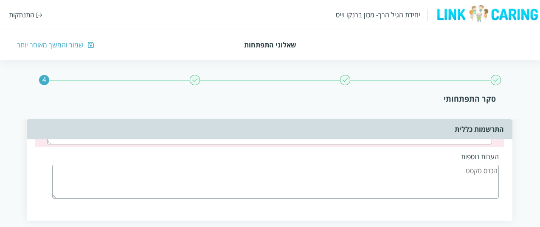
scroll to position [2115, 0]
type textarea "."
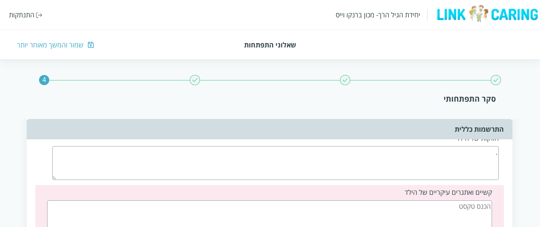
scroll to position [2023, 0]
drag, startPoint x: 296, startPoint y: 191, endPoint x: 299, endPoint y: 199, distance: 8.6
click at [299, 202] on textarea at bounding box center [269, 219] width 445 height 34
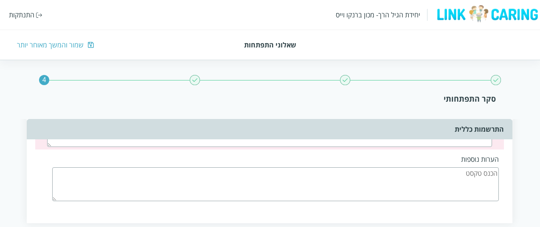
scroll to position [2112, 0]
click at [339, 185] on textarea at bounding box center [275, 185] width 447 height 34
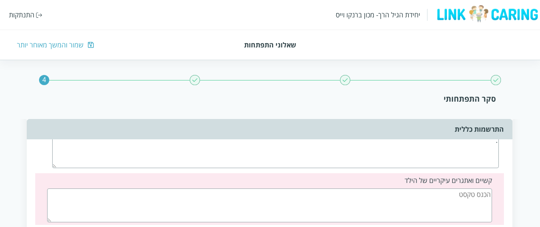
scroll to position [2036, 0]
type textarea "."
click at [339, 189] on textarea at bounding box center [269, 206] width 445 height 34
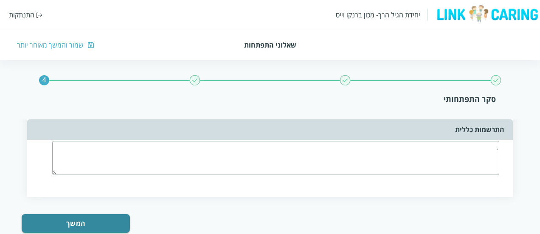
scroll to position [2148, 0]
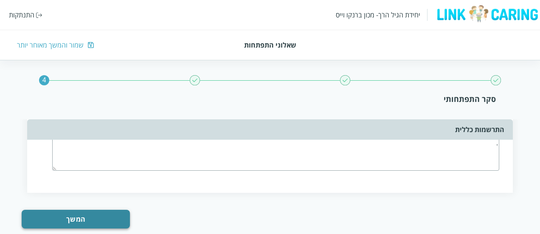
type textarea "."
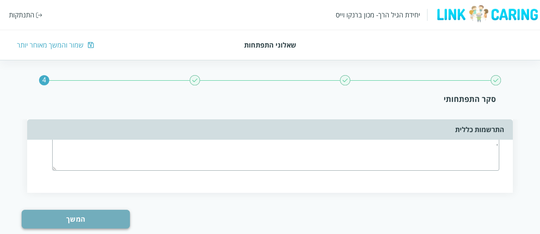
click at [71, 213] on button "המשך" at bounding box center [76, 219] width 108 height 19
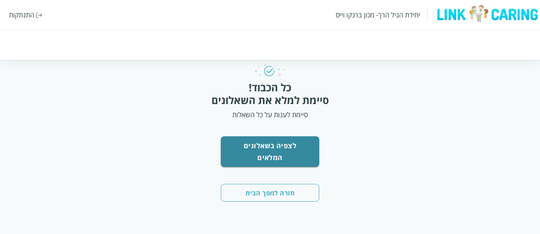
scroll to position [0, 0]
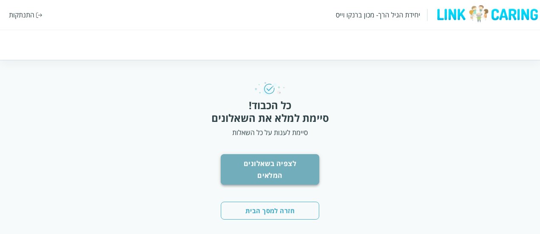
click at [306, 166] on button "לצפיה בשאלונים המלאים" at bounding box center [270, 169] width 98 height 31
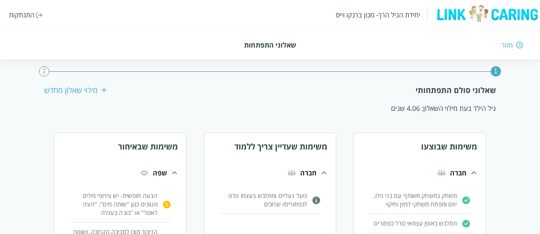
scroll to position [13, 0]
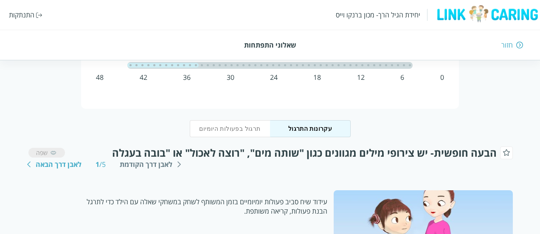
scroll to position [54, 0]
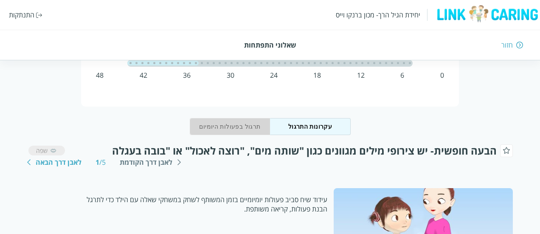
click at [254, 128] on button "תרגול בפעולות היומיום" at bounding box center [230, 126] width 81 height 17
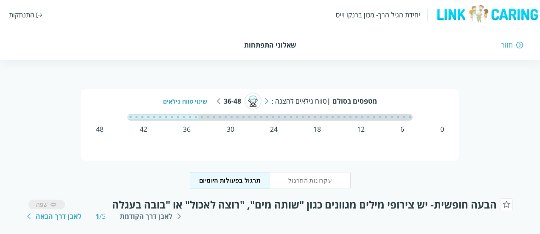
click at [511, 47] on div "חזור" at bounding box center [506, 44] width 11 height 9
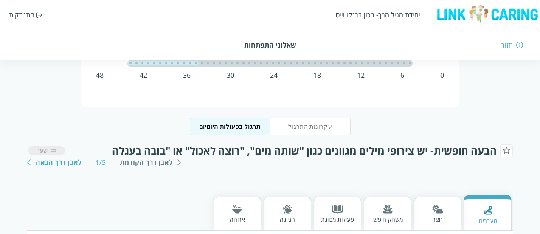
click at [511, 47] on div "חזור" at bounding box center [506, 44] width 11 height 9
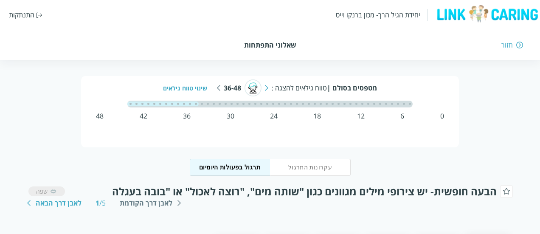
click at [511, 47] on div "חזור" at bounding box center [506, 44] width 11 height 9
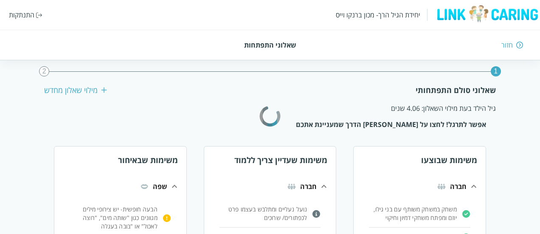
click at [511, 45] on div "חזור" at bounding box center [506, 44] width 11 height 9
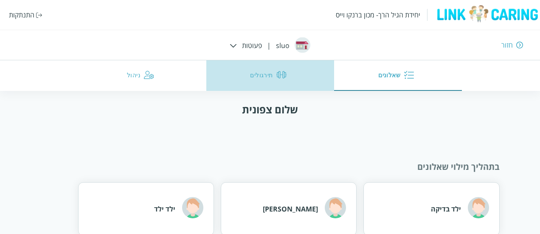
click at [272, 80] on button "תירגולים" at bounding box center [270, 75] width 128 height 31
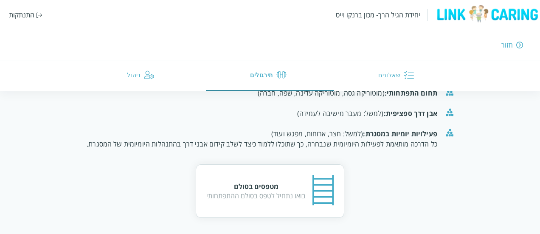
scroll to position [126, 0]
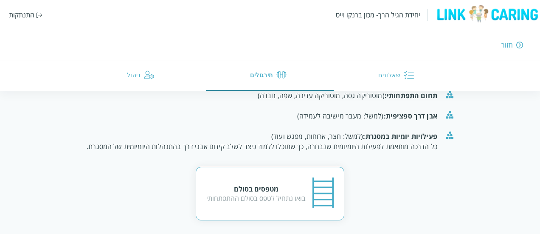
click at [271, 195] on div "בואו נתחיל לטפס בסולם ההתפתחותי" at bounding box center [255, 198] width 99 height 9
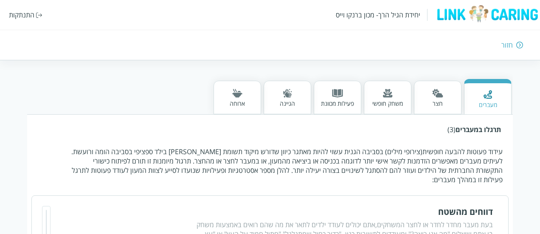
scroll to position [170, 0]
click at [449, 95] on div "חצר" at bounding box center [438, 97] width 48 height 34
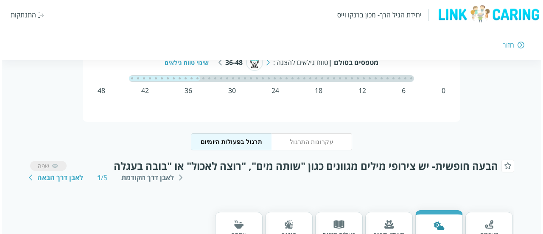
scroll to position [0, 0]
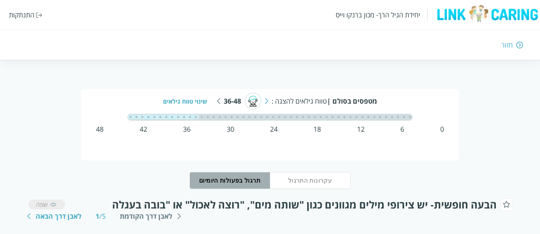
drag, startPoint x: 206, startPoint y: 180, endPoint x: 205, endPoint y: 175, distance: 5.2
click at [205, 175] on button "תרגול בפעולות היומיום" at bounding box center [230, 180] width 81 height 17
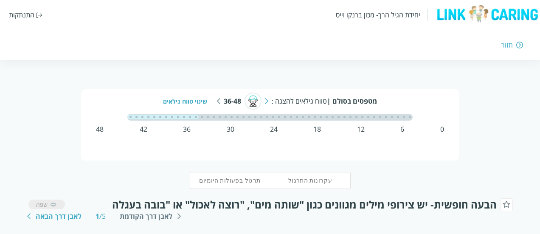
click at [228, 120] on div at bounding box center [234, 117] width 71 height 7
click at [226, 118] on div at bounding box center [234, 117] width 71 height 7
click at [231, 132] on div "30" at bounding box center [231, 128] width 8 height 9
click at [164, 115] on div at bounding box center [162, 117] width 71 height 5
click at [188, 103] on div "שינוי טווח גילאים" at bounding box center [188, 101] width 50 height 8
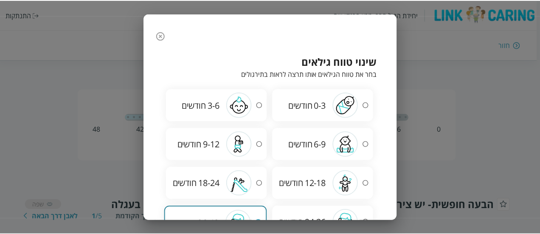
scroll to position [50, 0]
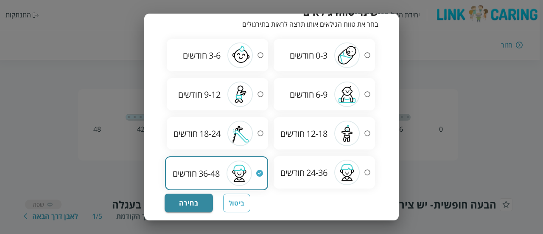
click at [322, 98] on span "6-9" at bounding box center [322, 94] width 12 height 11
radio input "true"
radio input "false"
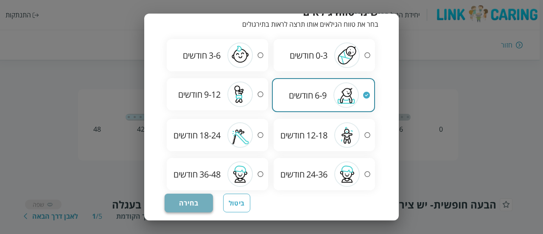
click at [196, 205] on button "בחירה" at bounding box center [189, 203] width 48 height 19
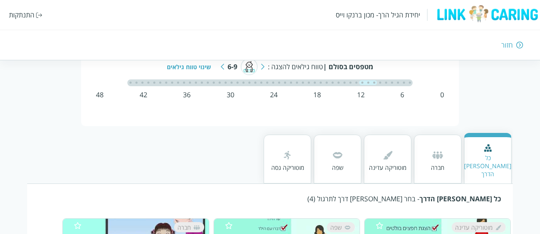
scroll to position [33, 0]
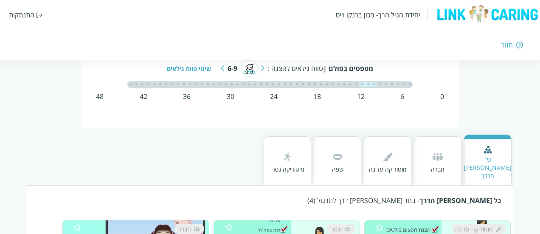
click at [351, 153] on div "שפה" at bounding box center [338, 160] width 48 height 49
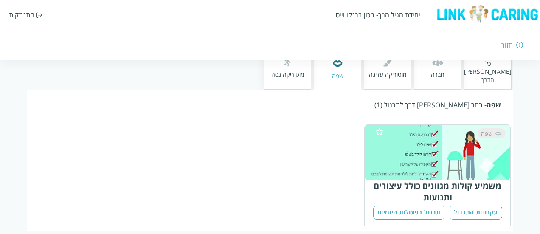
scroll to position [130, 0]
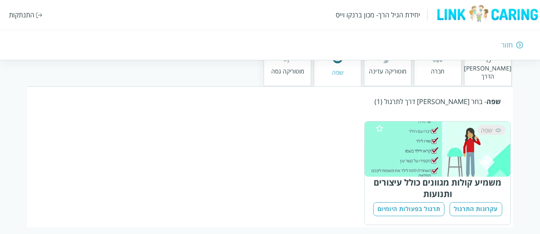
click at [506, 44] on div "חזור" at bounding box center [506, 44] width 11 height 9
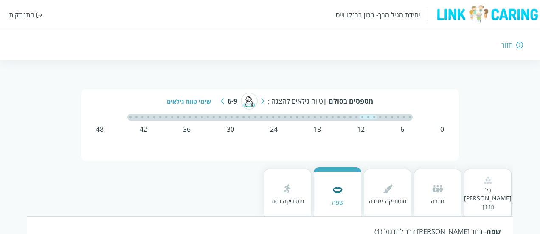
click at [506, 44] on div "חזור" at bounding box center [506, 44] width 11 height 9
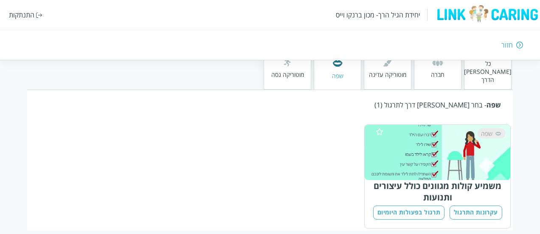
click at [506, 44] on div "חזור" at bounding box center [506, 44] width 11 height 9
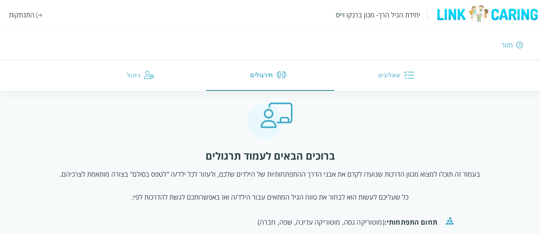
click at [519, 40] on div "חזור" at bounding box center [391, 44] width 264 height 9
click at [516, 47] on img at bounding box center [519, 45] width 7 height 8
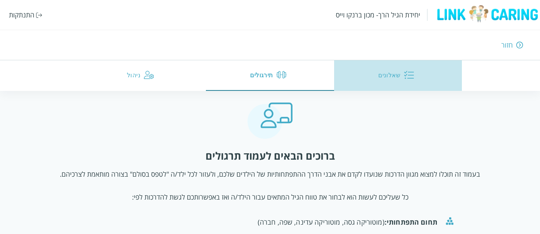
click at [414, 67] on button "שאלונים" at bounding box center [398, 75] width 128 height 31
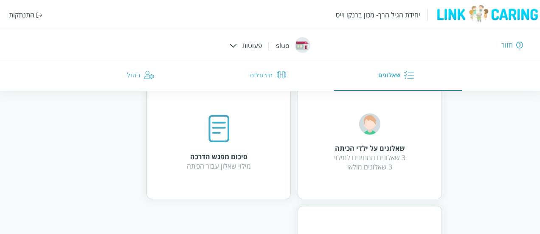
scroll to position [73, 0]
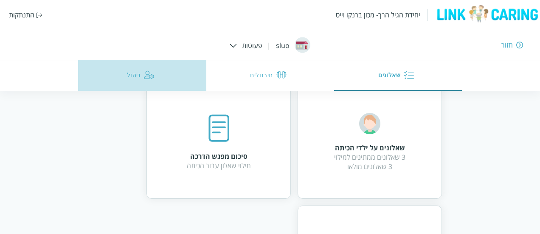
click at [131, 73] on button "ניהול" at bounding box center [142, 75] width 128 height 31
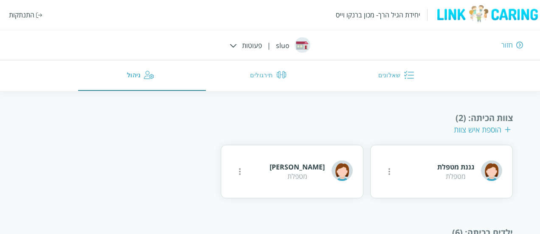
scroll to position [151, 0]
click at [324, 160] on div "[PERSON_NAME] מטפלת" at bounding box center [310, 170] width 83 height 23
click at [323, 176] on div "מטפלת" at bounding box center [296, 175] width 55 height 9
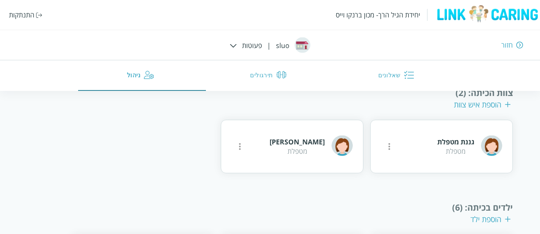
scroll to position [174, 0]
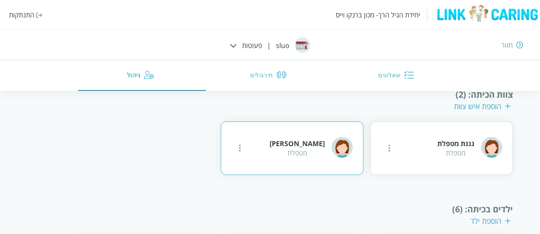
click at [384, 151] on icon "more" at bounding box center [389, 148] width 10 height 10
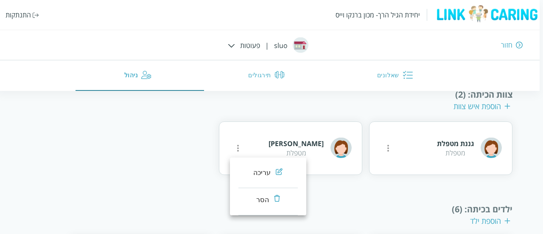
click at [265, 169] on div "עריכה" at bounding box center [262, 173] width 18 height 10
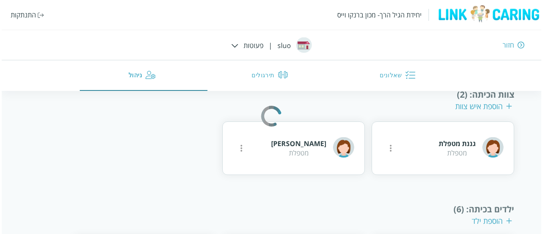
scroll to position [92, 0]
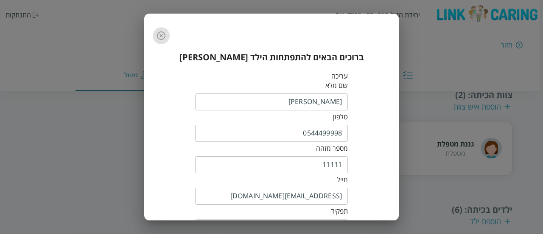
click at [162, 36] on icon "button" at bounding box center [161, 36] width 10 height 10
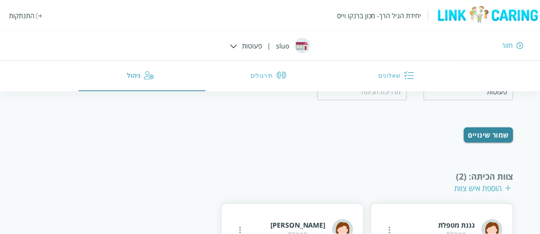
scroll to position [306, 0]
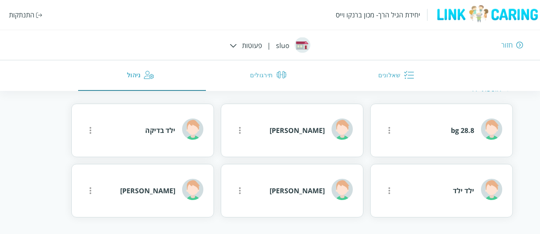
click at [511, 46] on div "חזור" at bounding box center [506, 44] width 11 height 9
